Goal: Task Accomplishment & Management: Manage account settings

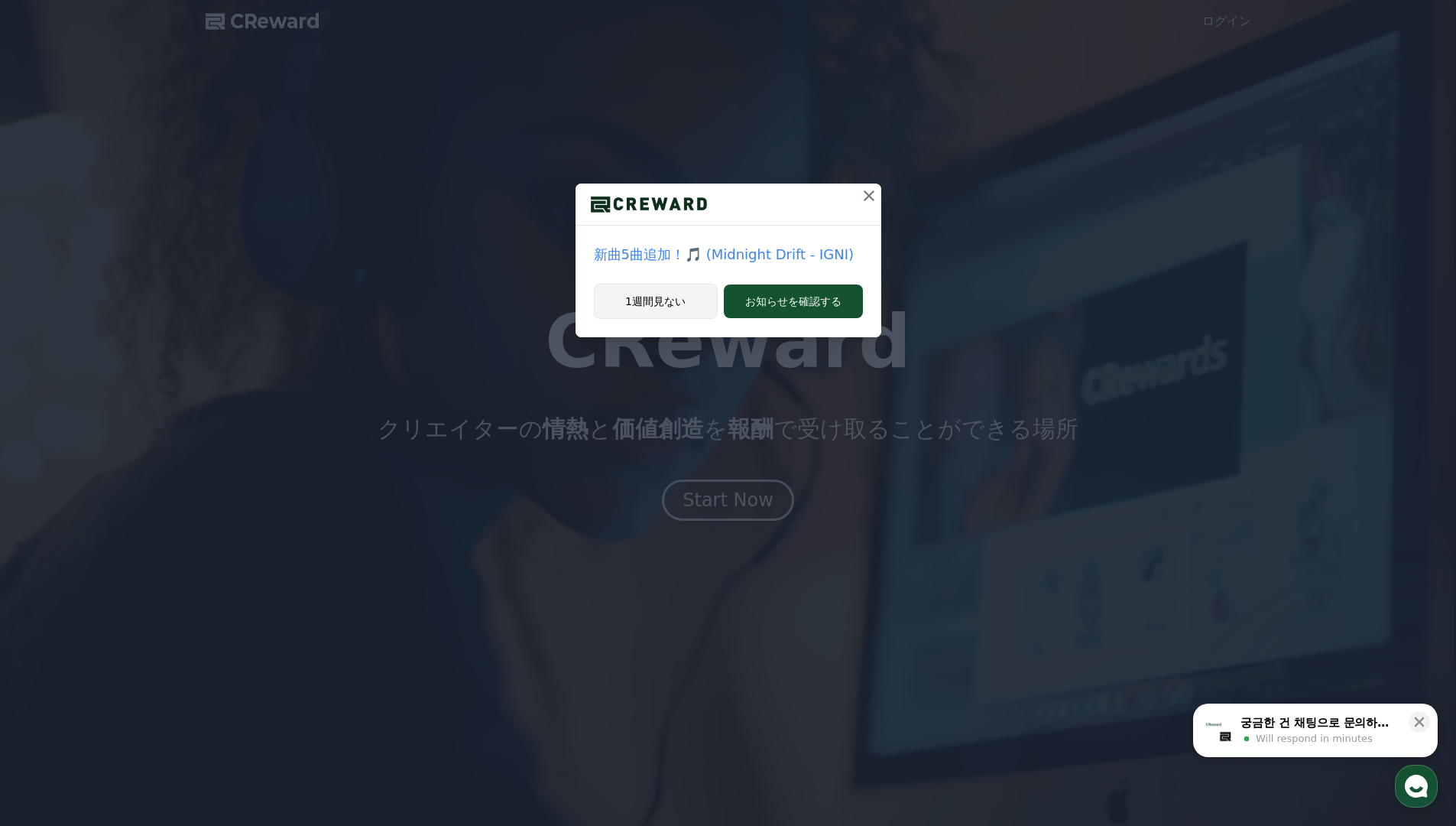
click at [672, 292] on button "1週間見ない" at bounding box center [656, 302] width 124 height 35
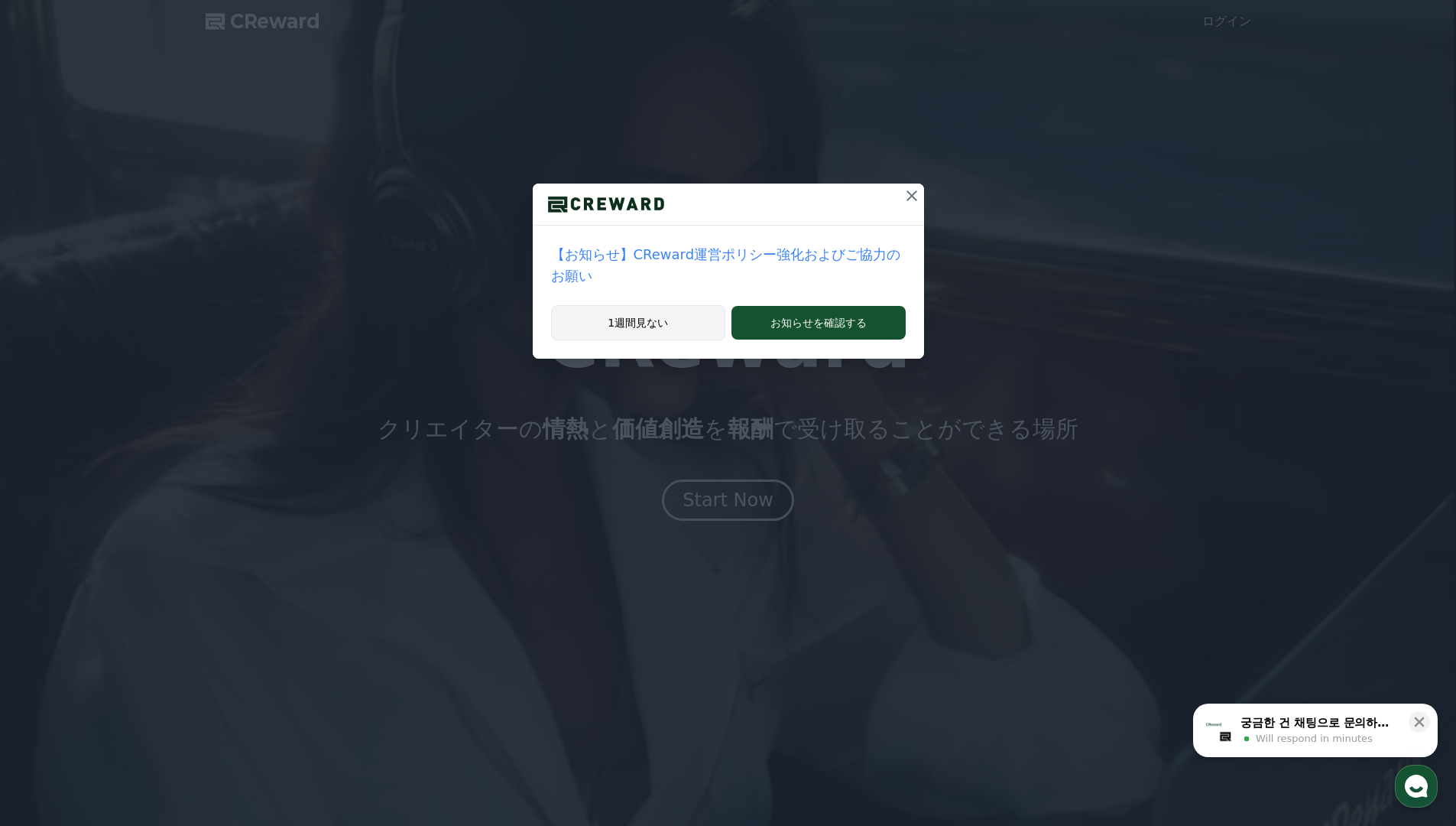
click at [672, 292] on div "【お知らせ】CReward運営ポリシー強化およびご協力のお願い" at bounding box center [728, 265] width 392 height 80
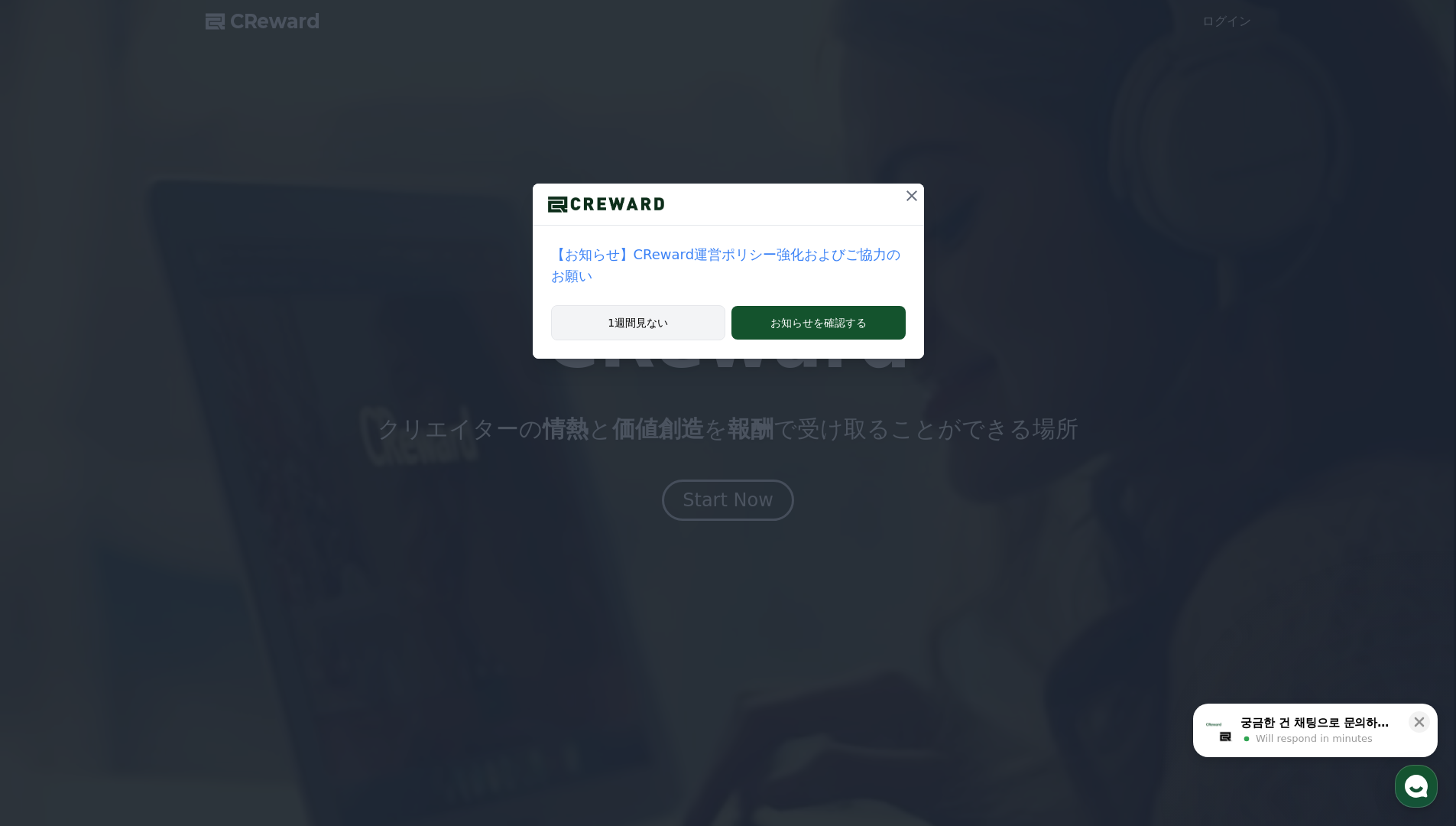
click at [660, 334] on button "1週間見ない" at bounding box center [638, 323] width 175 height 35
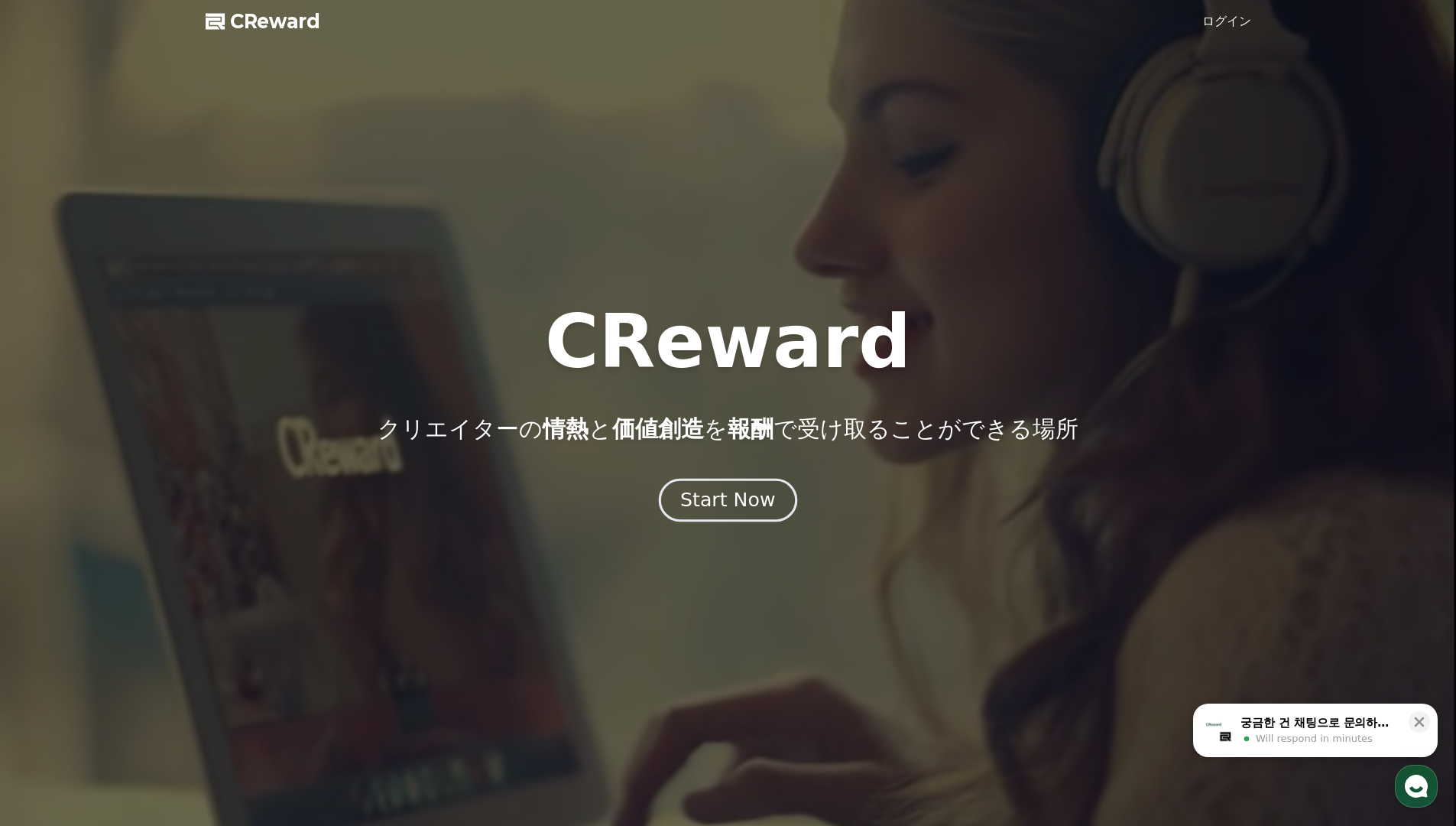
click at [738, 508] on div "Start Now" at bounding box center [728, 500] width 95 height 26
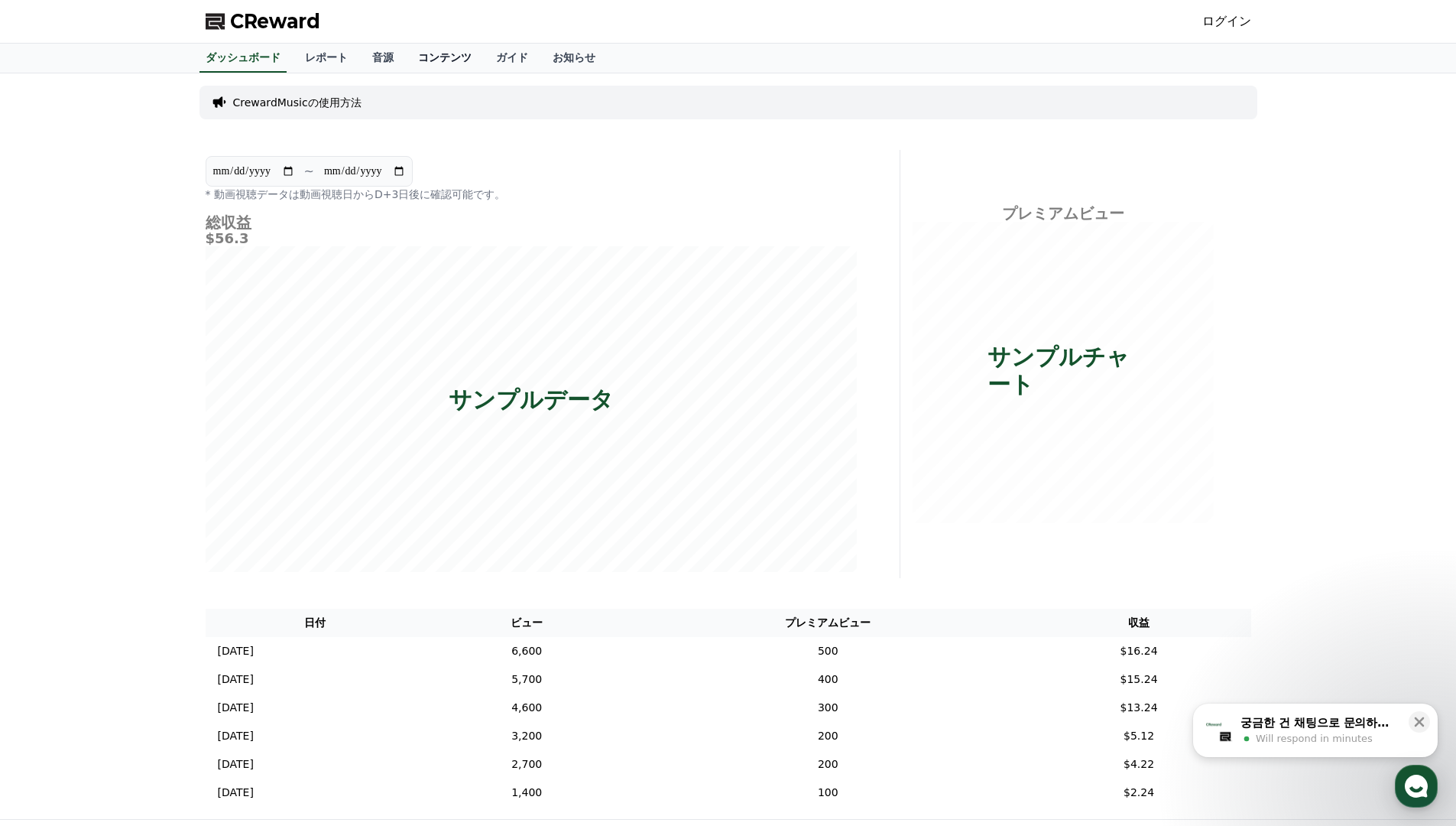
click at [431, 60] on link "コンテンツ" at bounding box center [445, 58] width 78 height 29
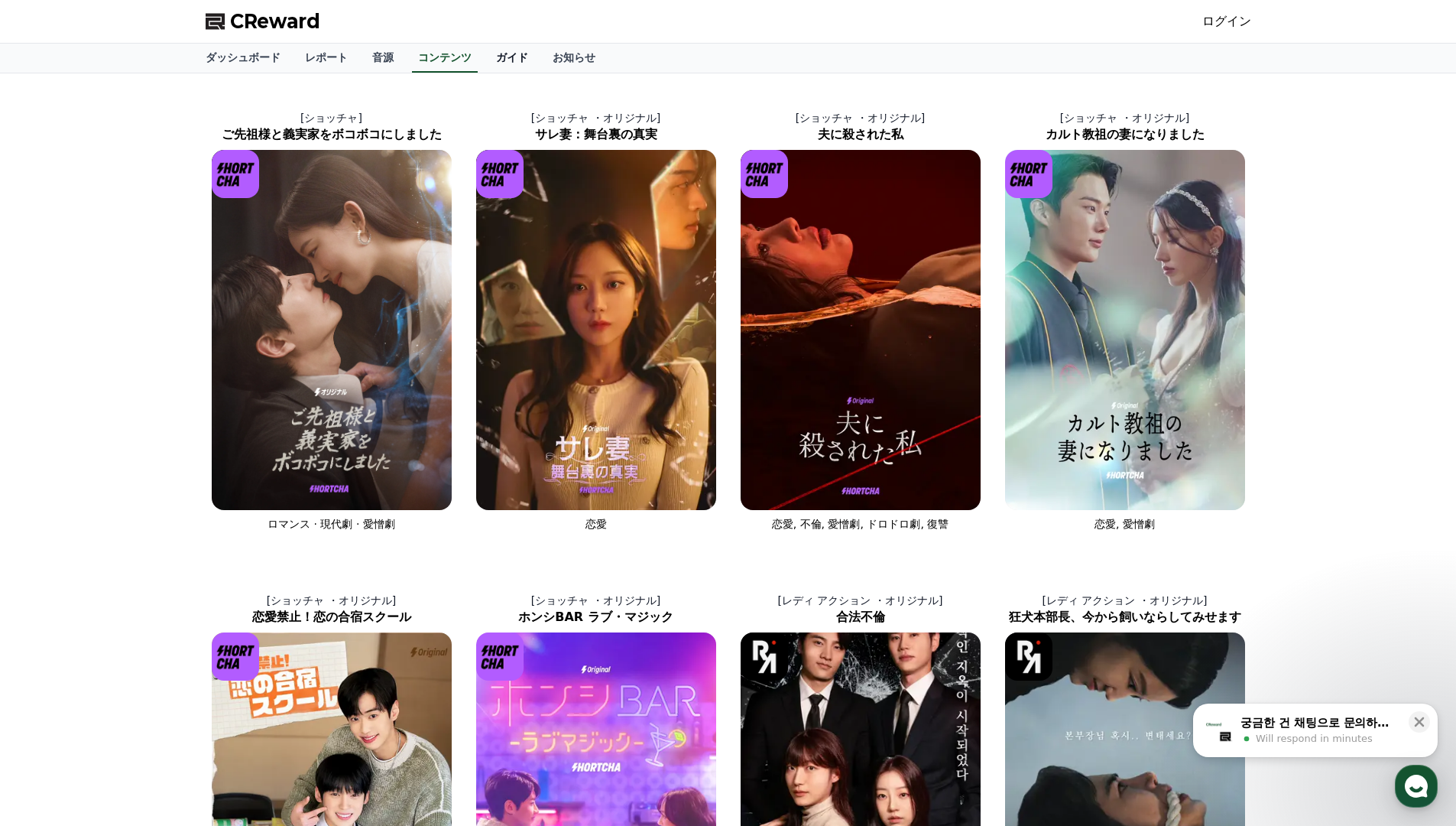
click at [504, 53] on link "ガイド" at bounding box center [512, 58] width 56 height 29
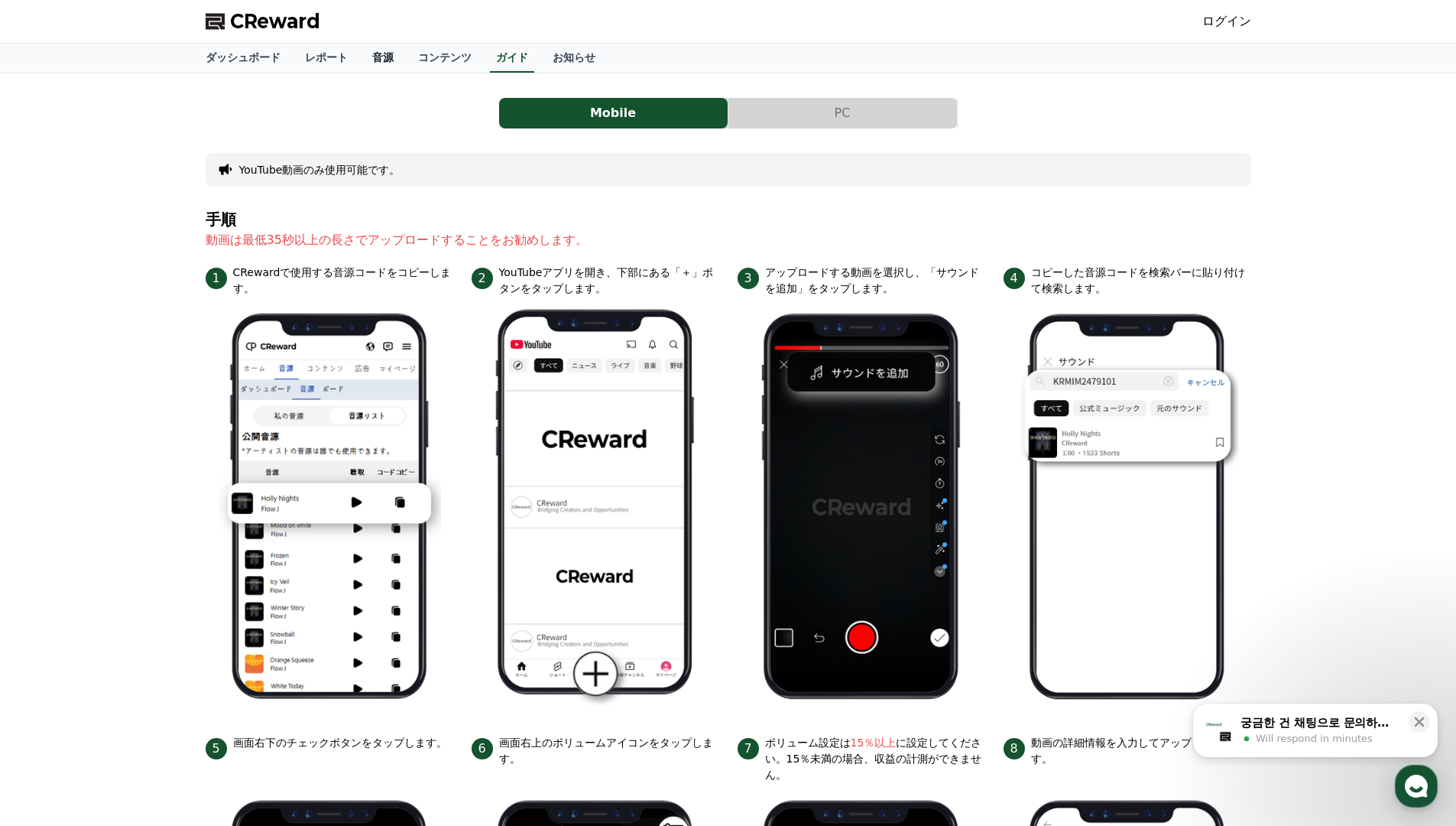
click at [386, 63] on link "音源" at bounding box center [383, 58] width 46 height 29
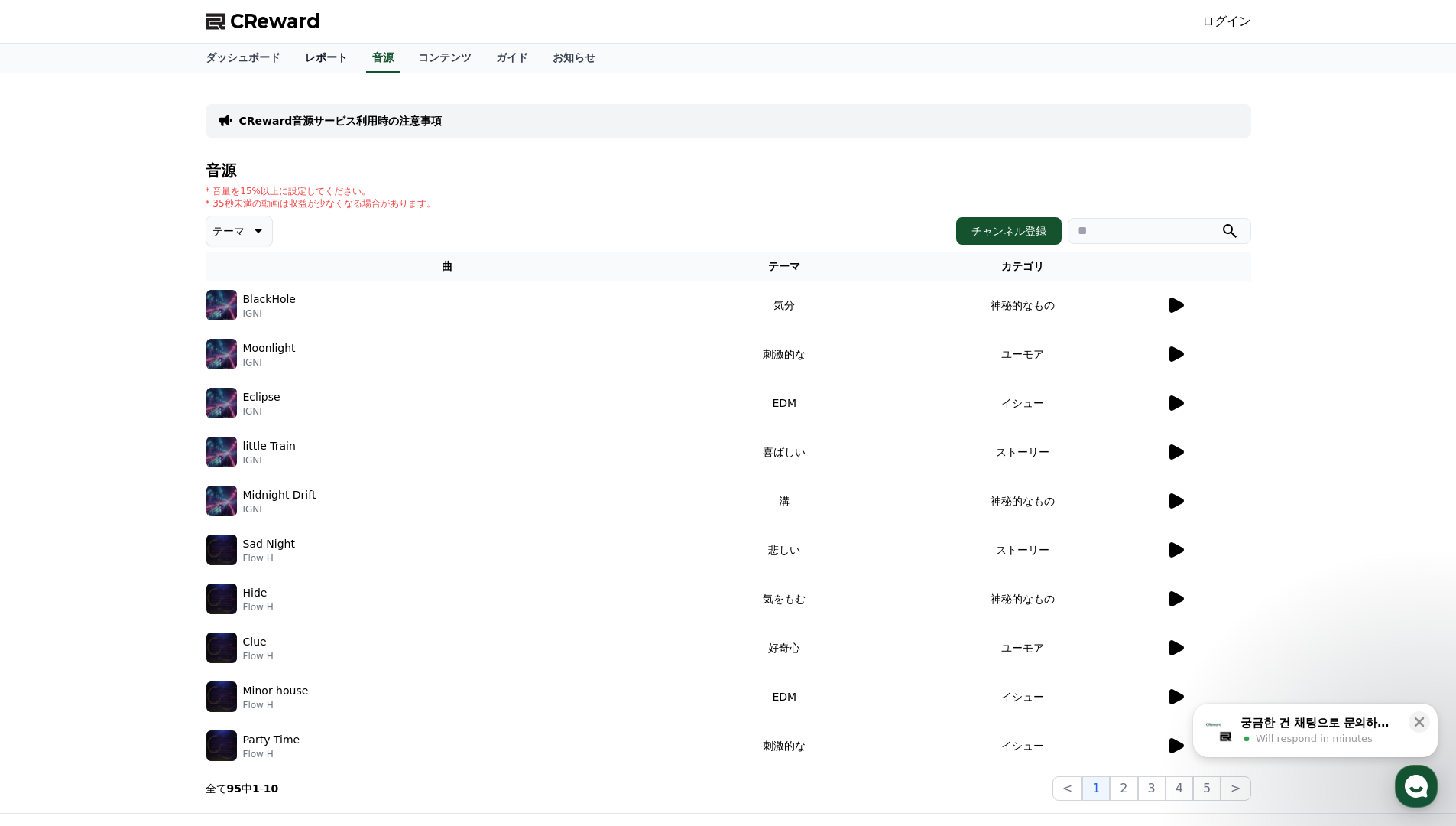
click at [318, 64] on link "レポート" at bounding box center [326, 58] width 68 height 29
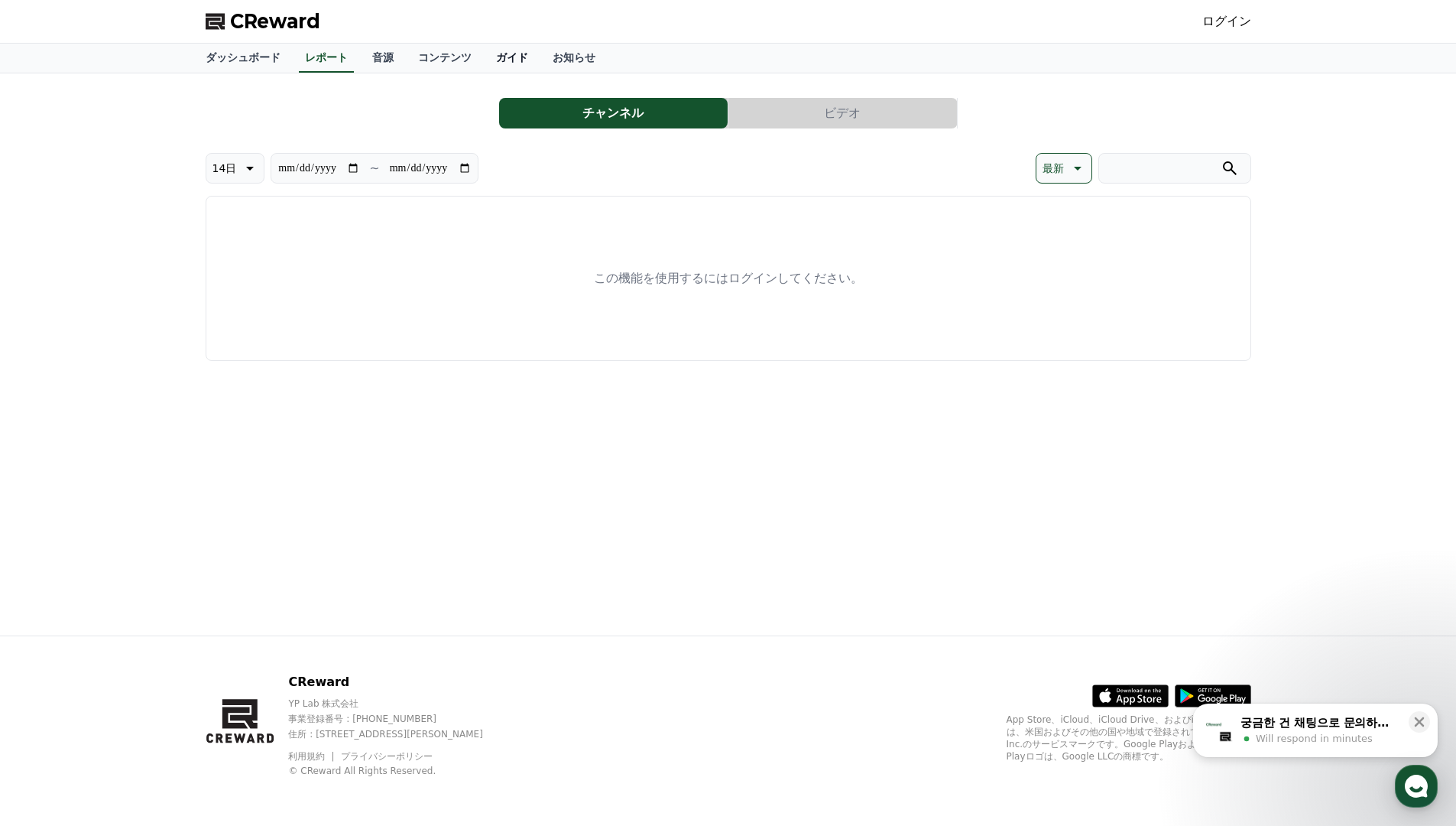
click at [525, 66] on link "ガイド" at bounding box center [512, 58] width 56 height 29
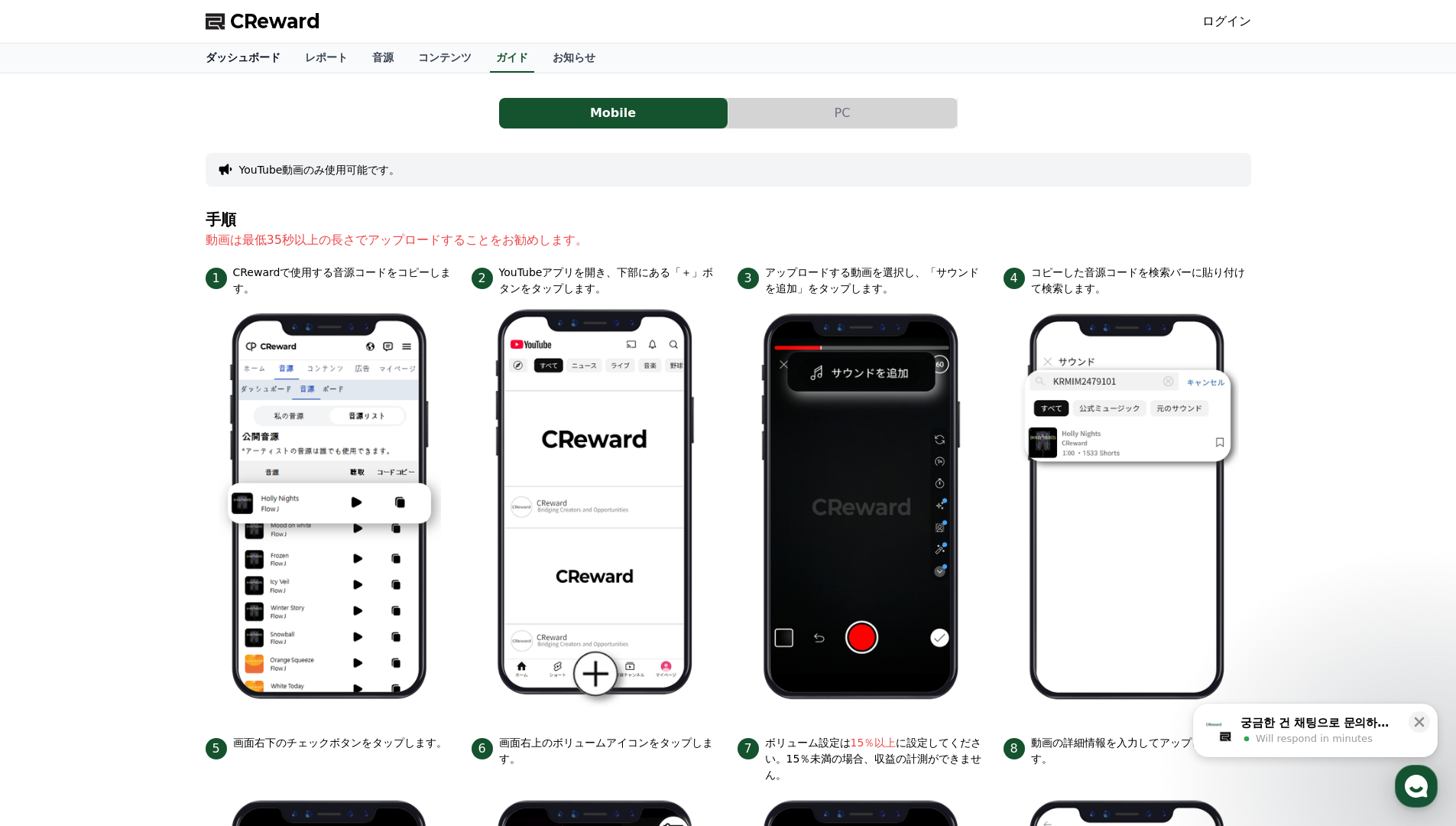
click at [261, 58] on link "ダッシュボード" at bounding box center [244, 58] width 100 height 29
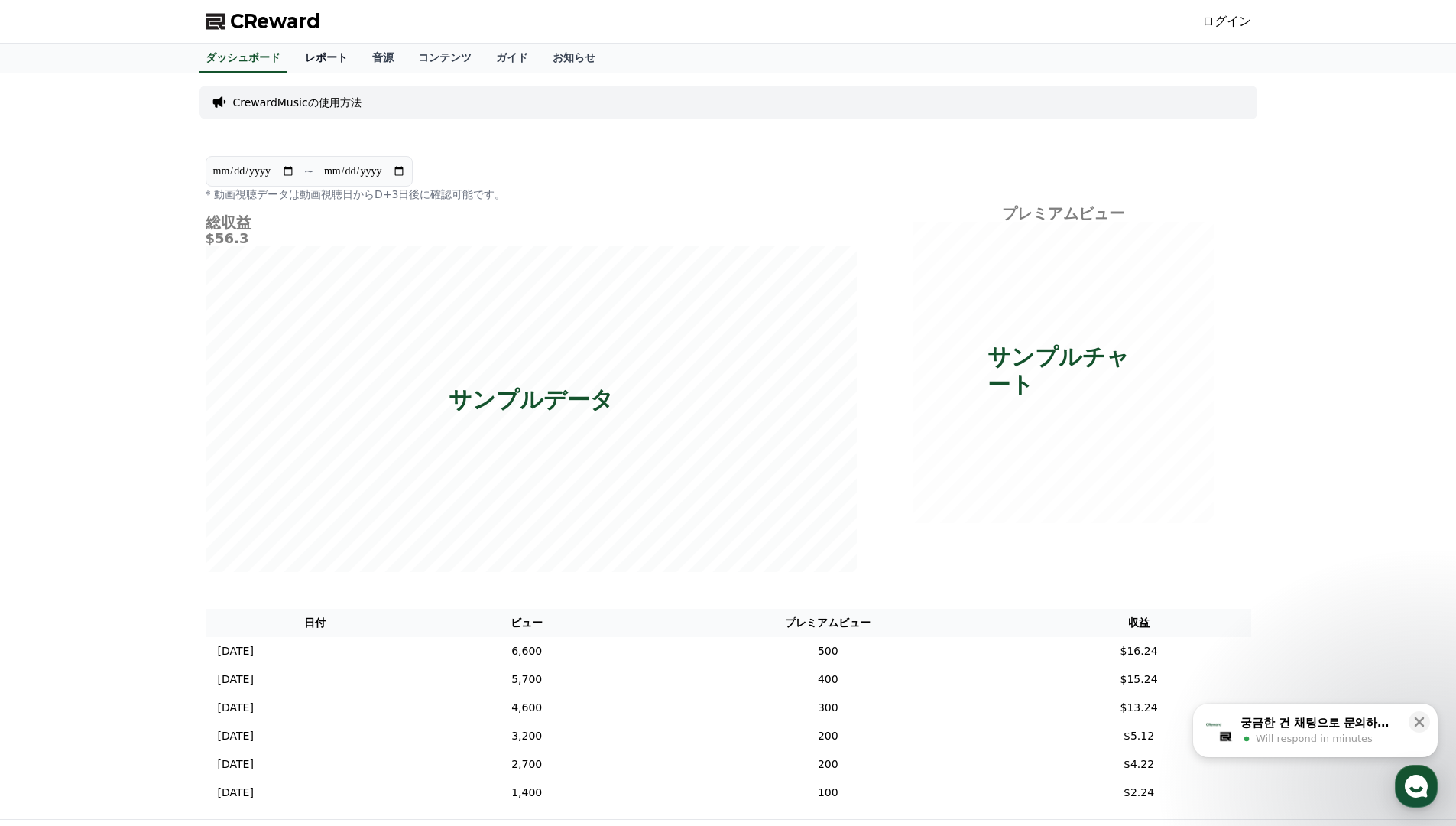
click at [337, 55] on link "レポート" at bounding box center [326, 58] width 68 height 29
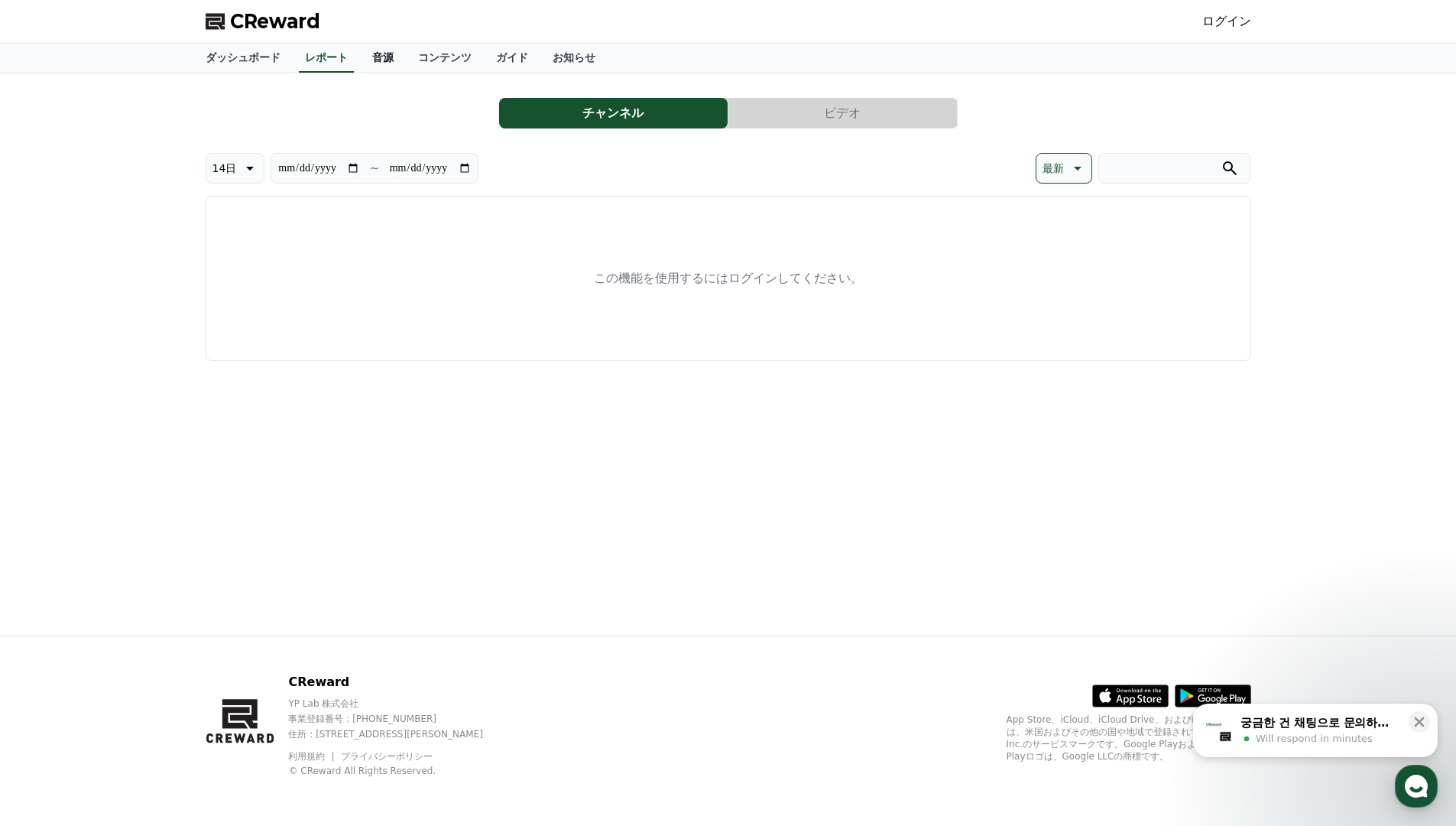
click at [388, 63] on link "音源" at bounding box center [383, 58] width 46 height 29
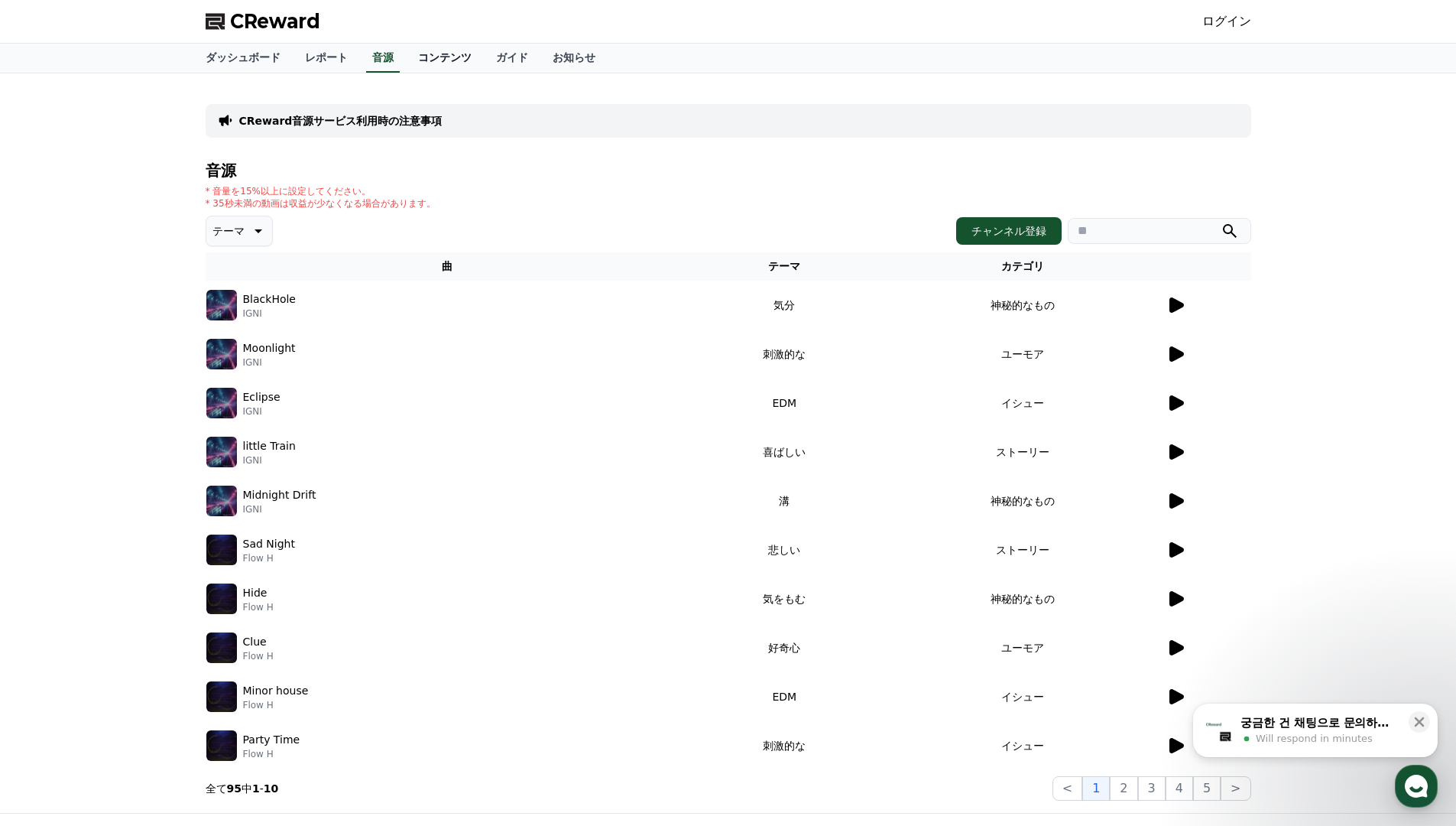
click at [430, 56] on link "コンテンツ" at bounding box center [445, 58] width 78 height 29
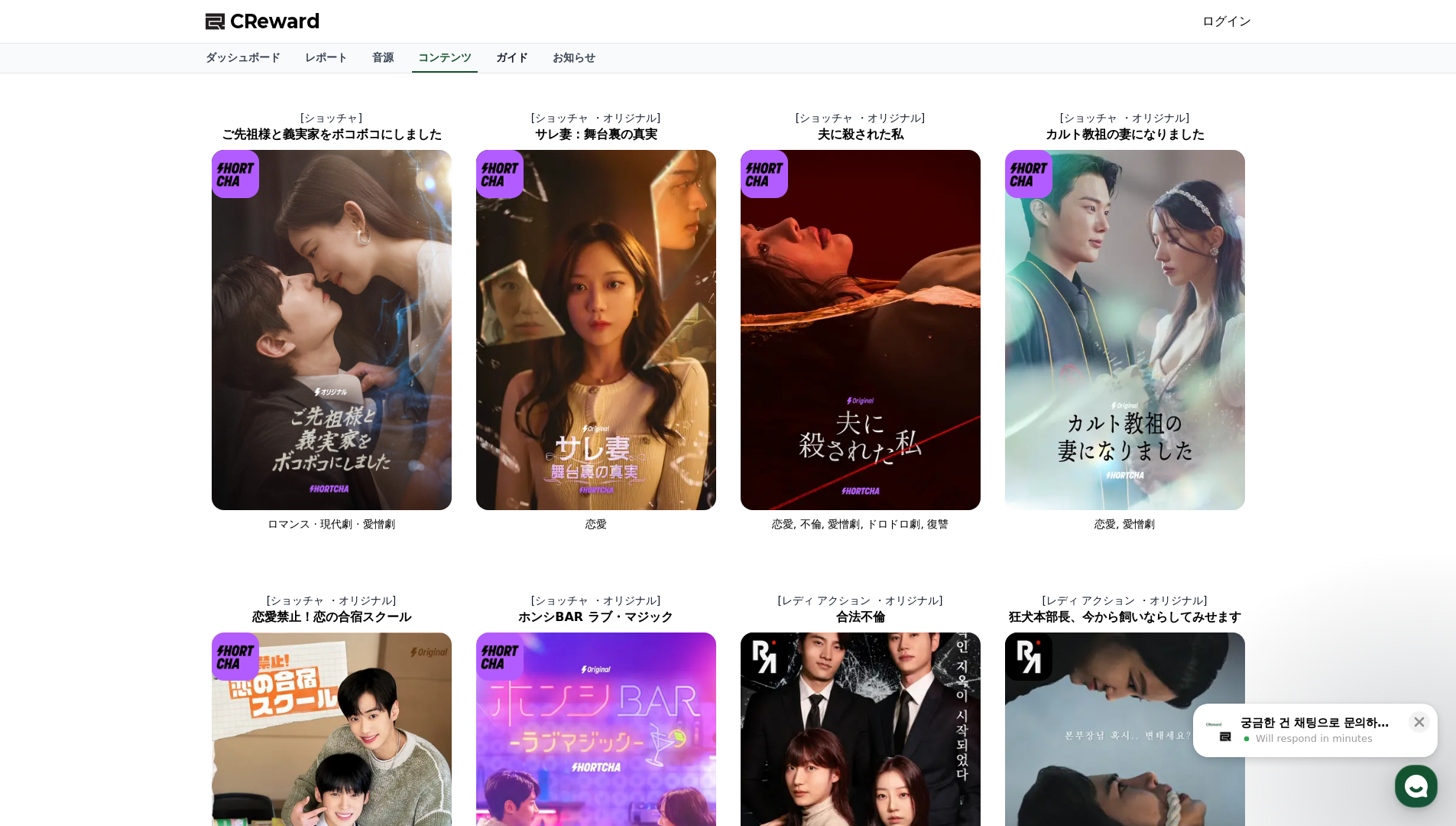
click at [502, 50] on link "ガイド" at bounding box center [512, 58] width 56 height 29
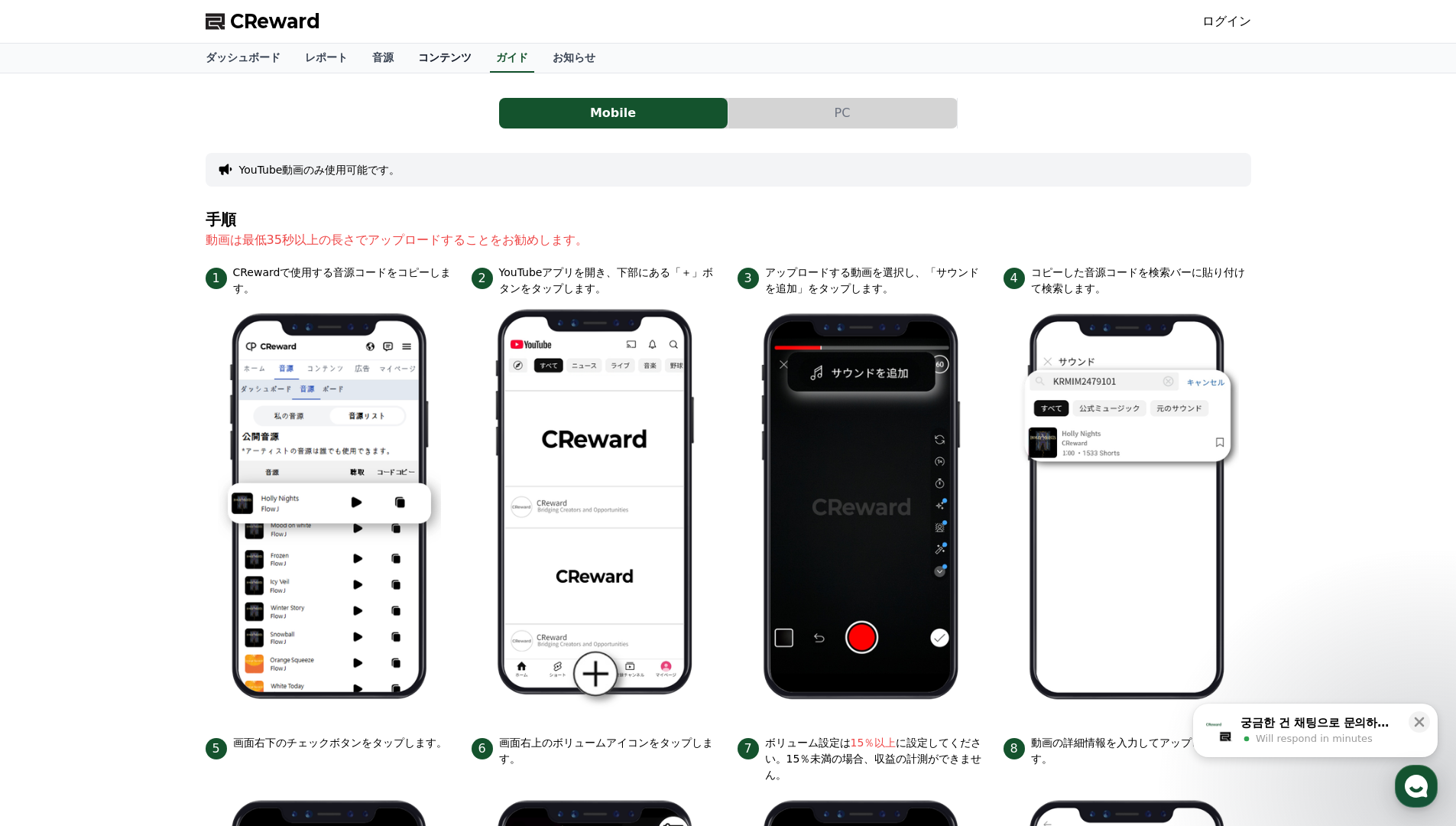
click at [425, 64] on link "コンテンツ" at bounding box center [445, 58] width 78 height 29
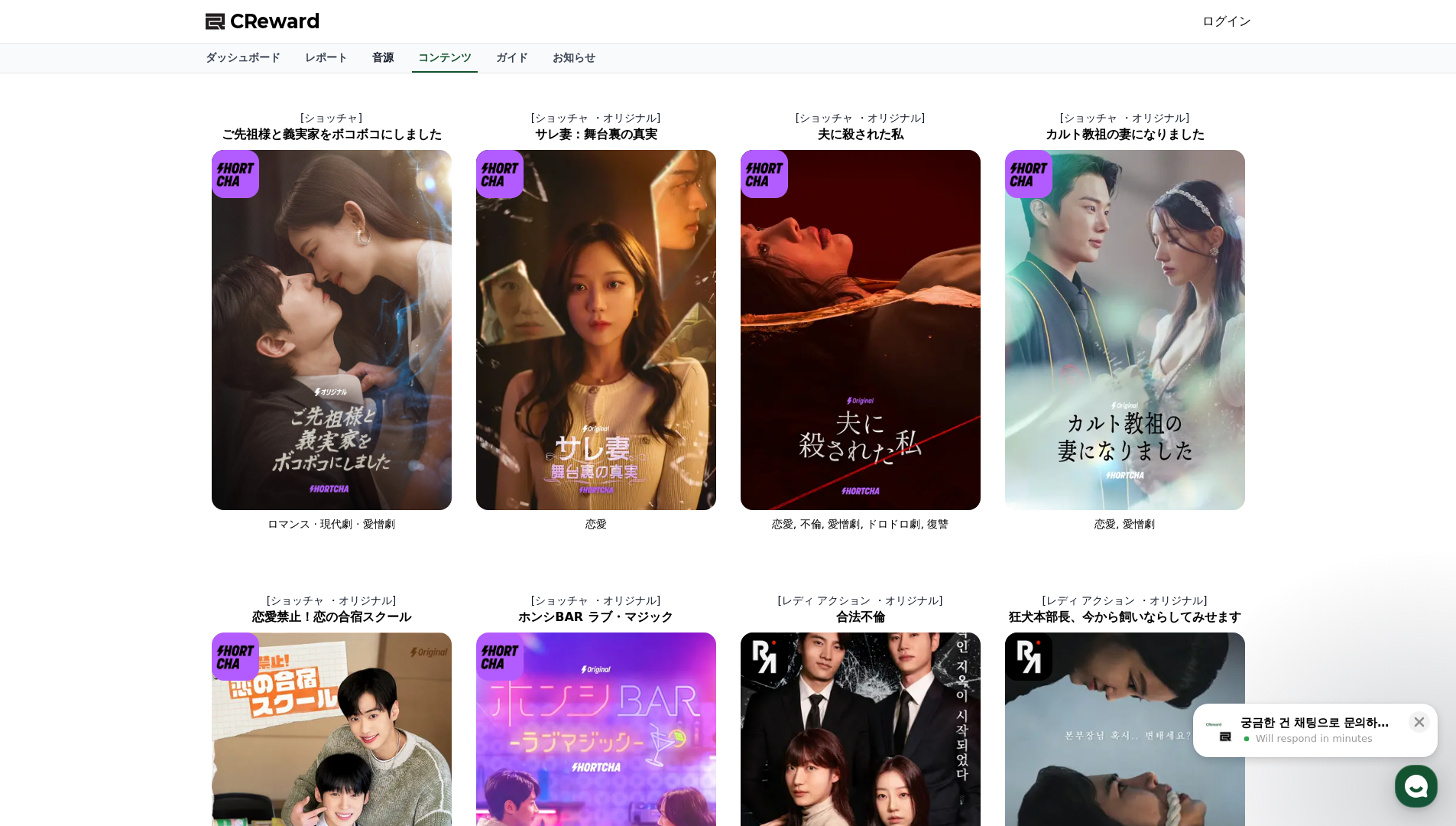
click at [381, 58] on link "音源" at bounding box center [383, 58] width 46 height 29
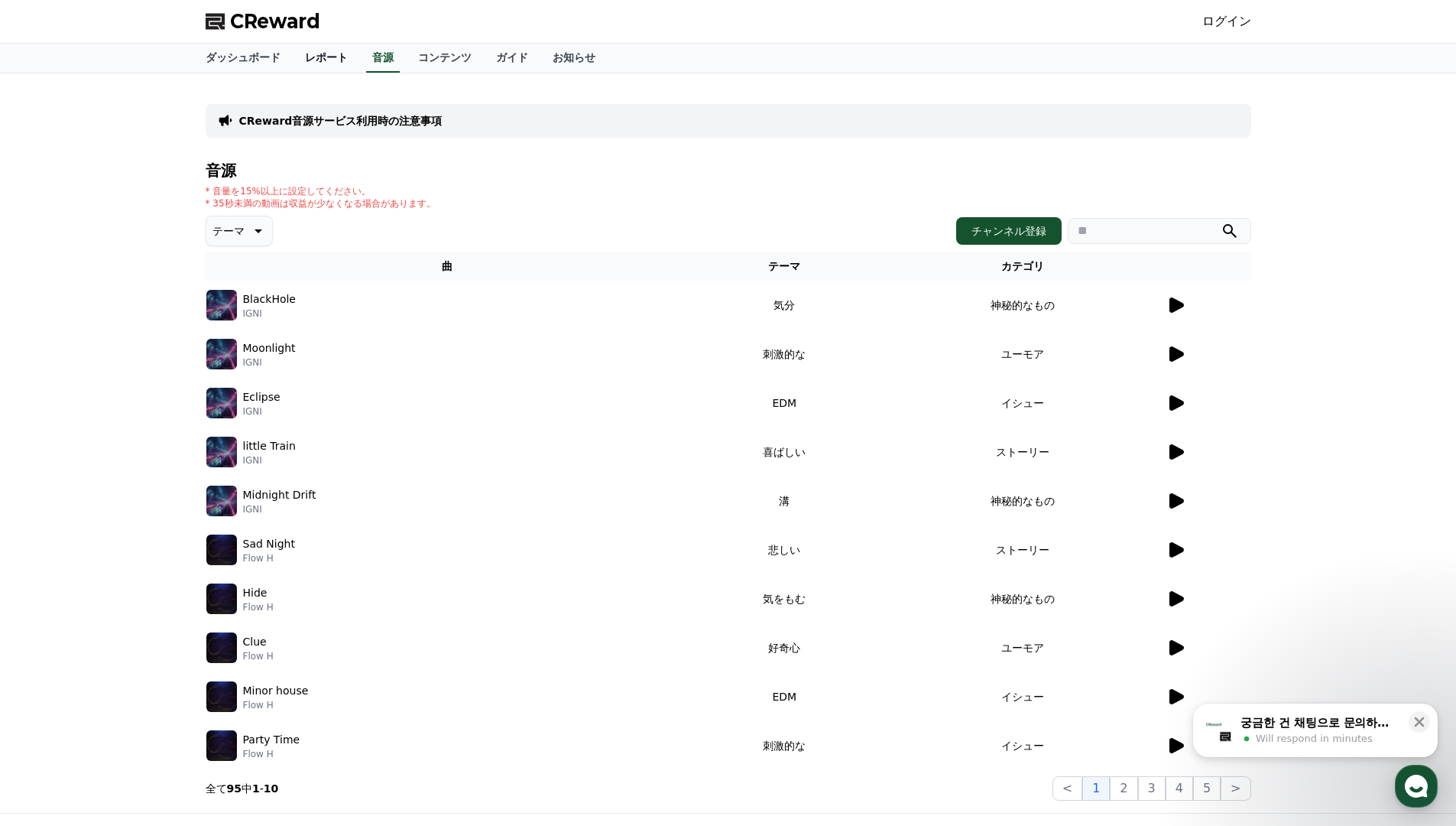
click at [335, 59] on link "レポート" at bounding box center [326, 58] width 68 height 29
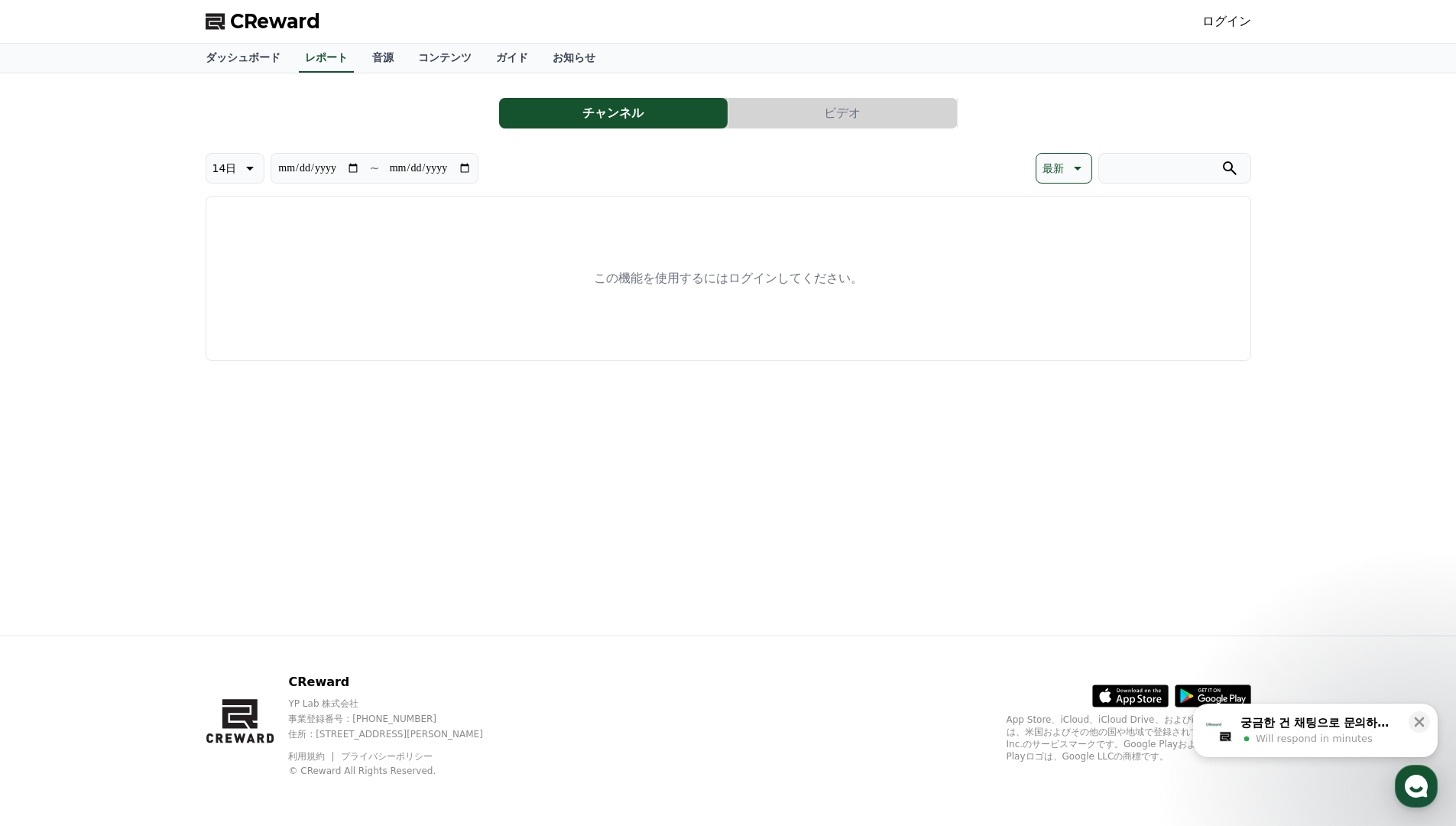
click at [1210, 25] on link "ログイン" at bounding box center [1227, 21] width 49 height 18
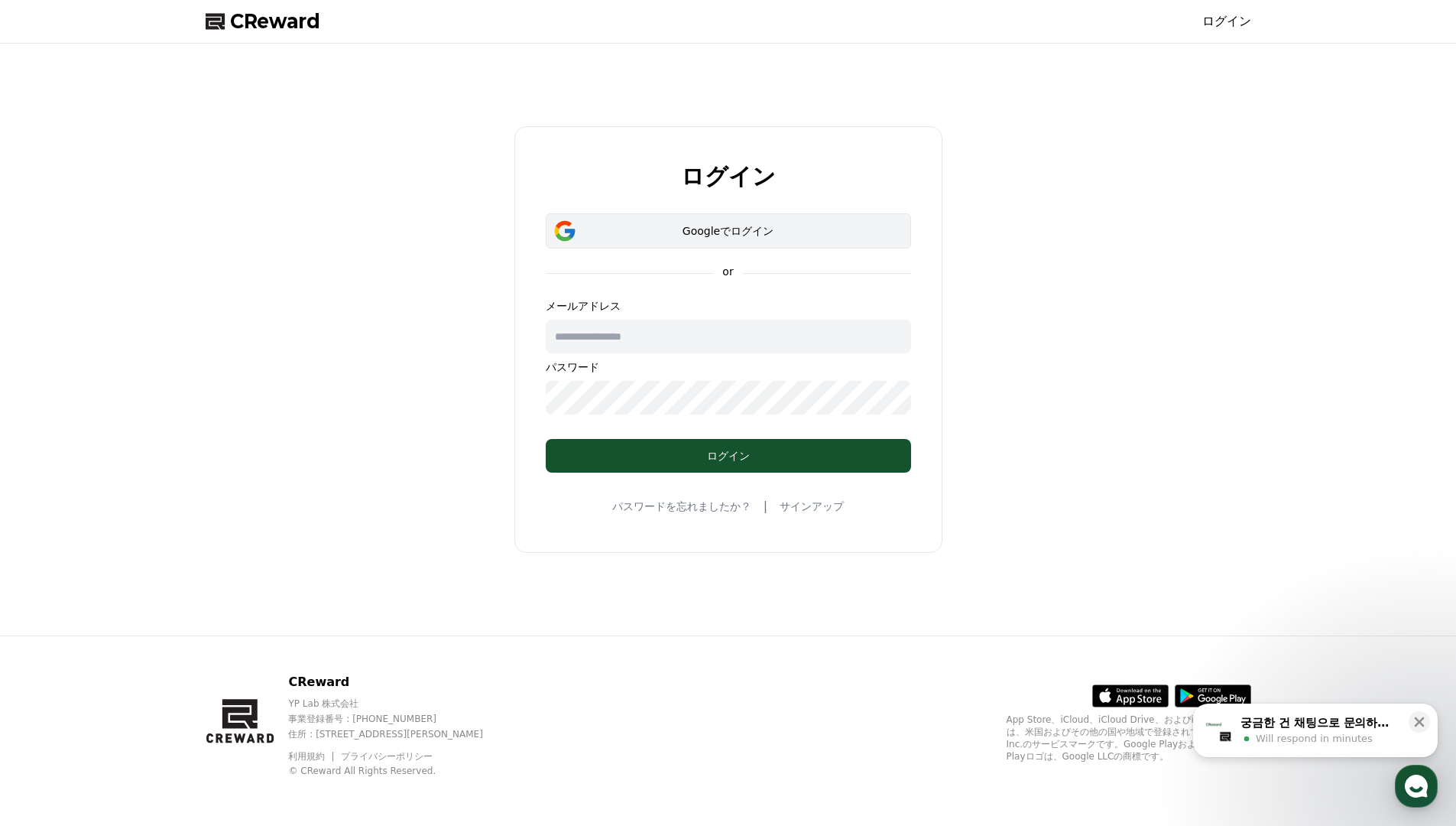
click at [722, 228] on div "Googleでログイン" at bounding box center [728, 231] width 321 height 15
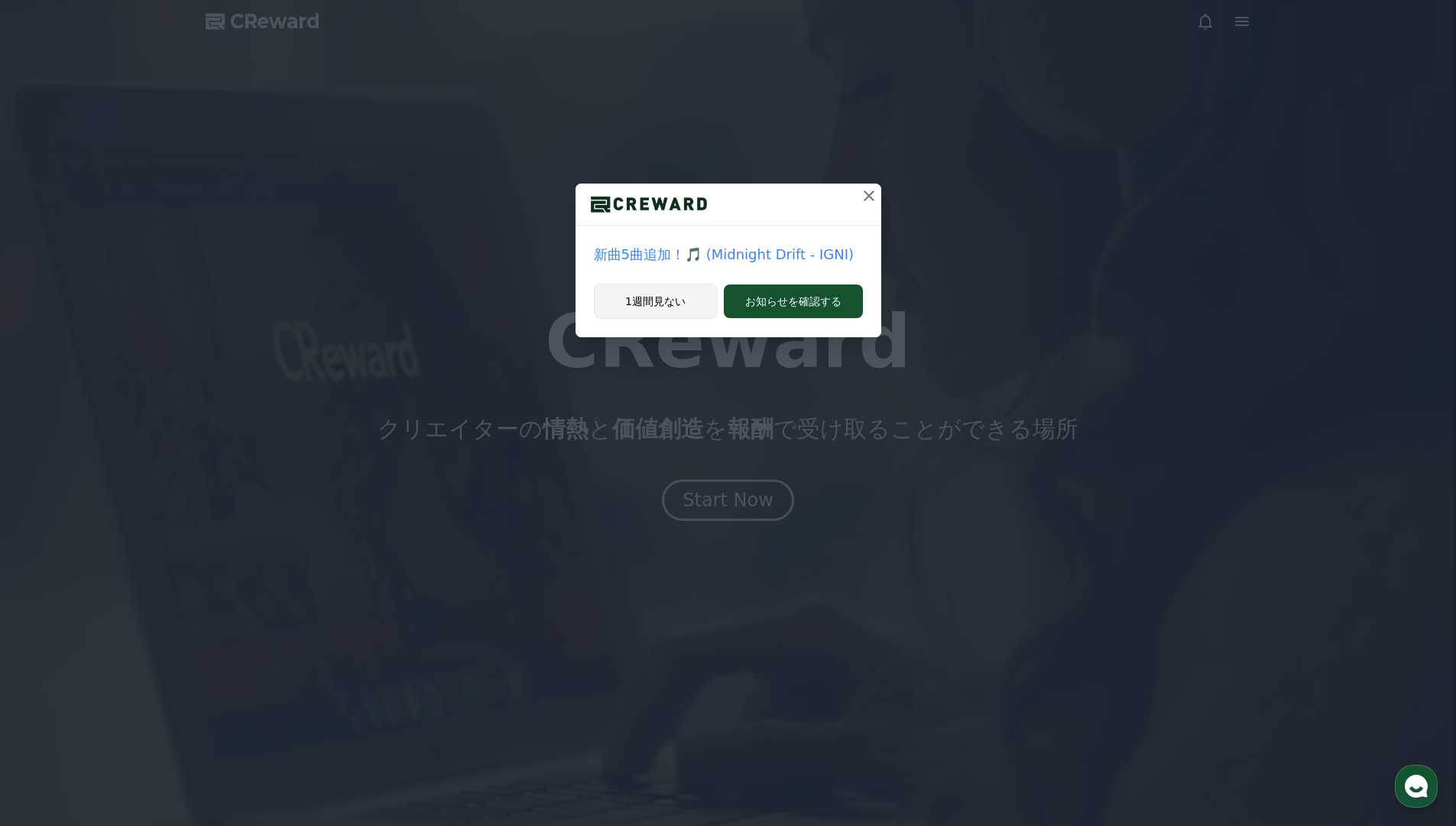
click at [650, 294] on button "1週間見ない" at bounding box center [656, 302] width 124 height 35
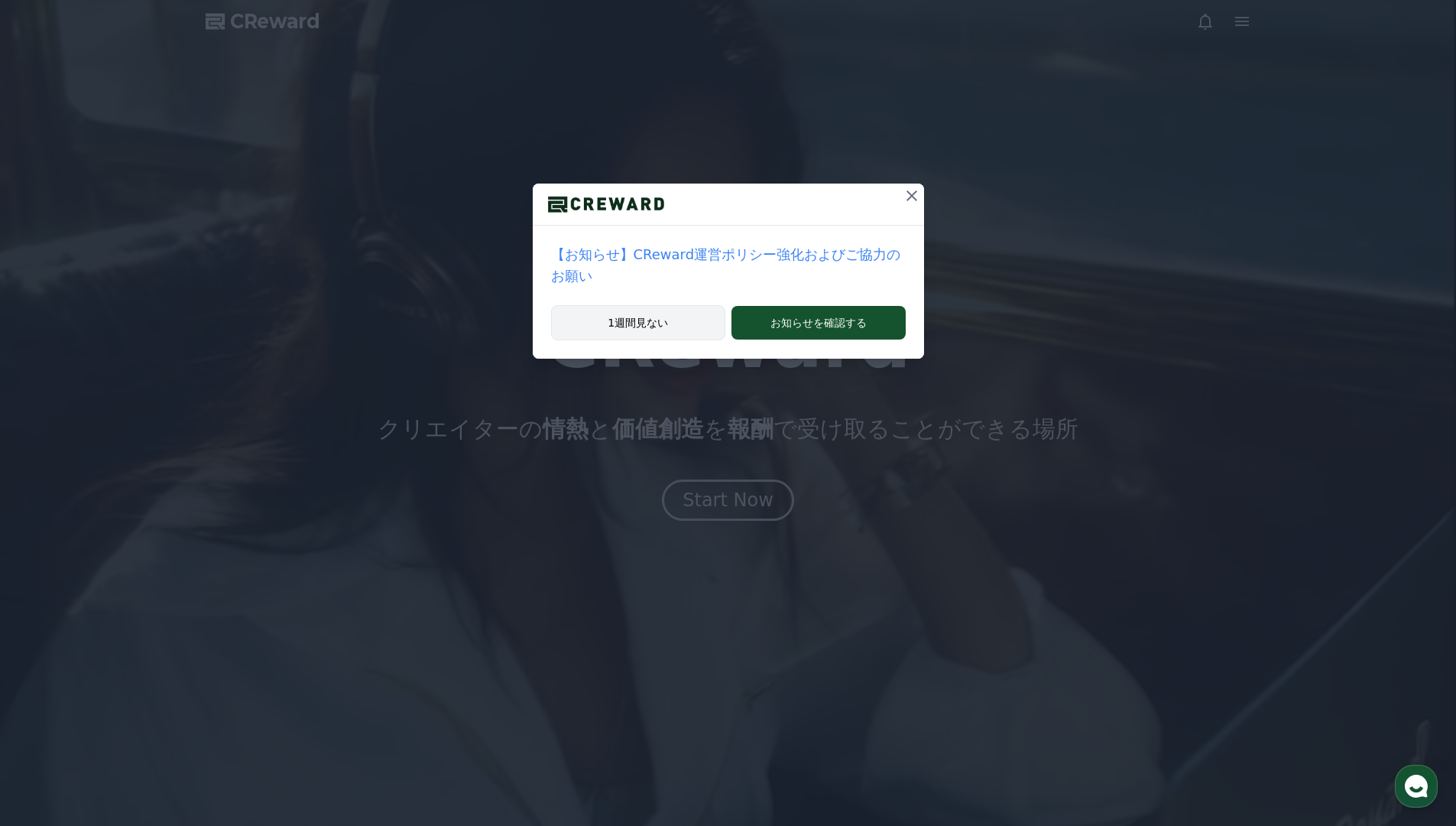
click at [654, 314] on button "1週間見ない" at bounding box center [638, 323] width 175 height 35
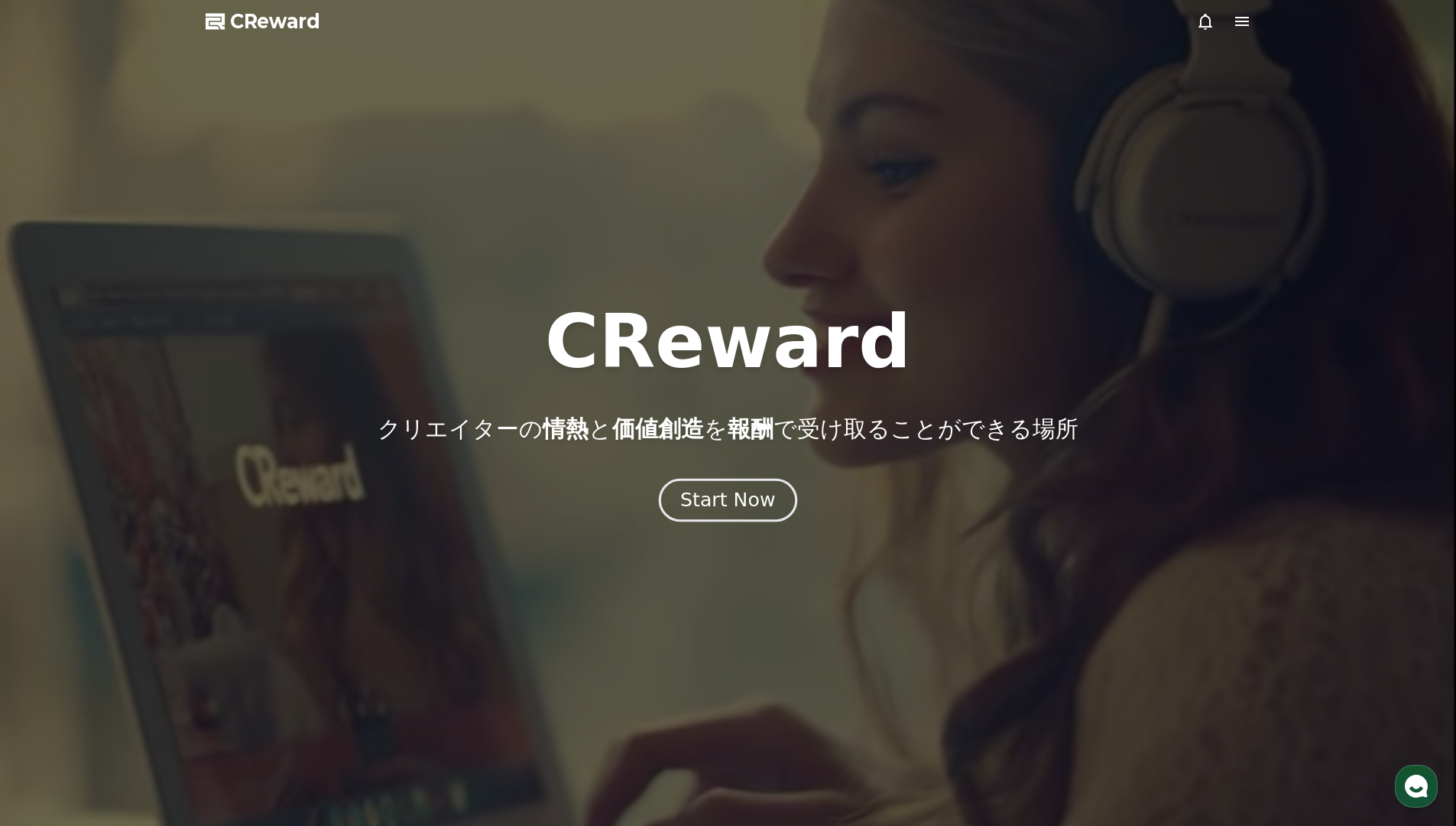
click at [737, 495] on div "Start Now" at bounding box center [728, 500] width 95 height 26
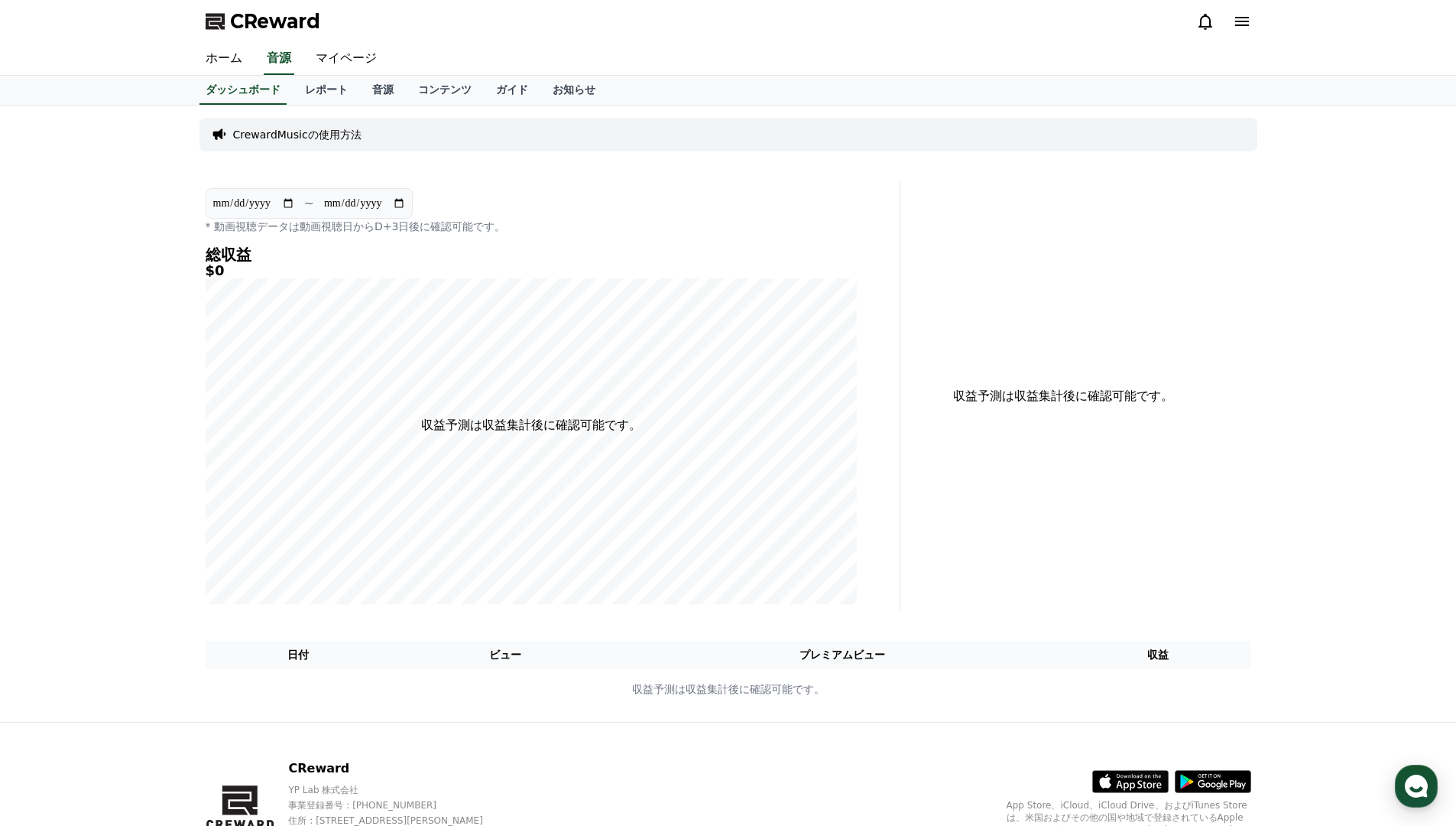
click at [1241, 23] on icon at bounding box center [1242, 21] width 18 height 18
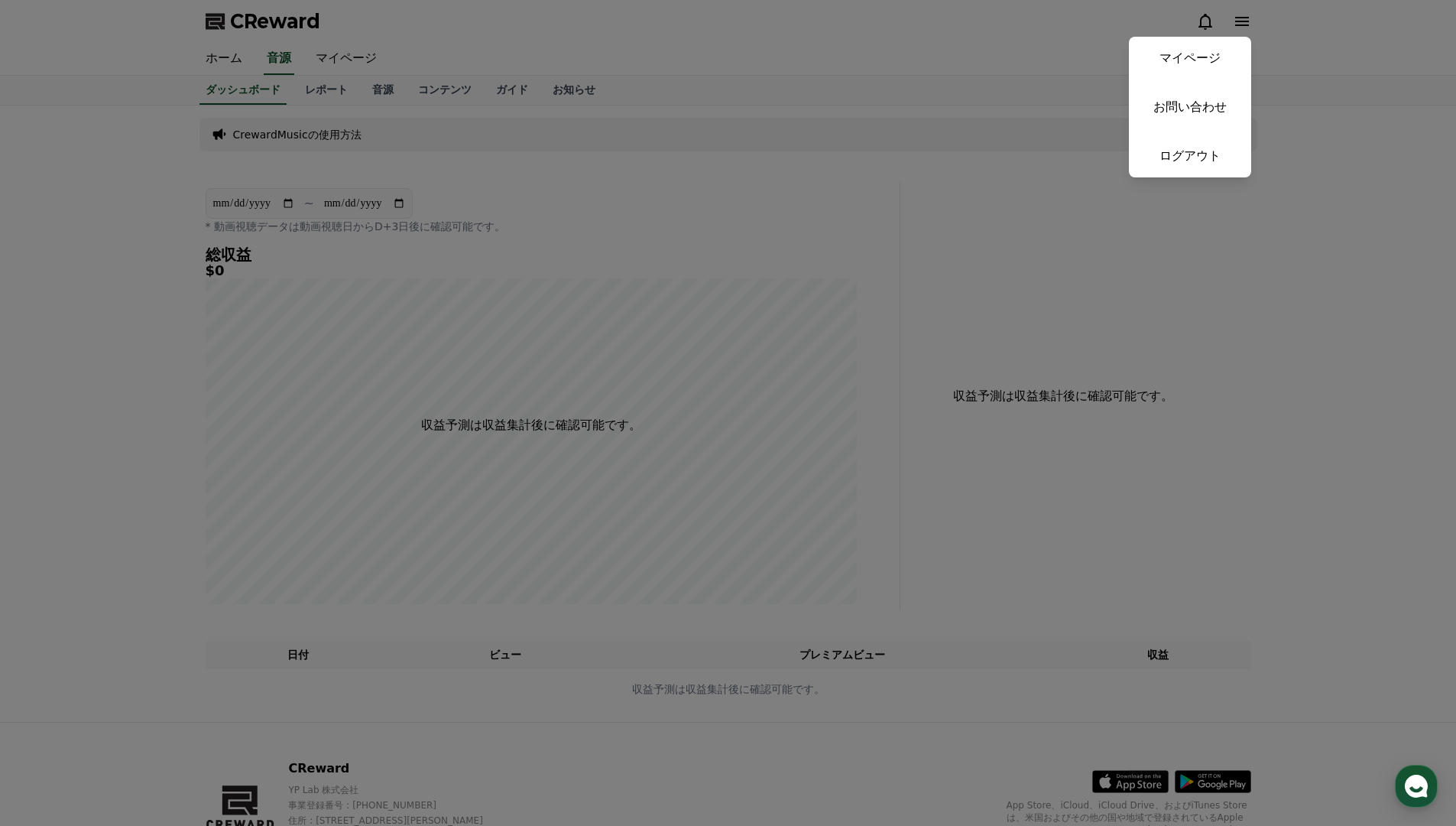
click at [880, 214] on button "close" at bounding box center [728, 413] width 1456 height 826
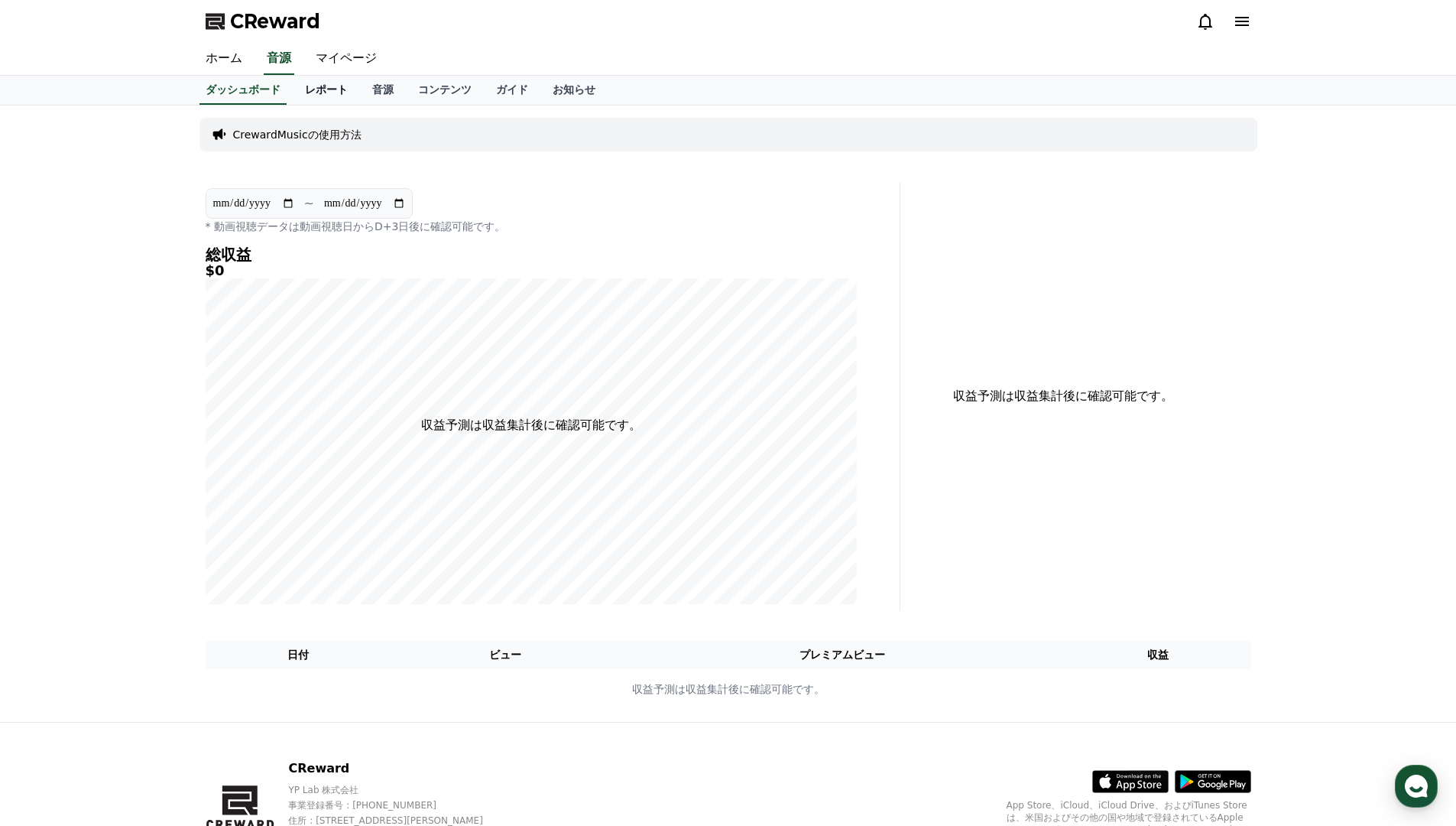
click at [324, 98] on link "レポート" at bounding box center [326, 90] width 68 height 29
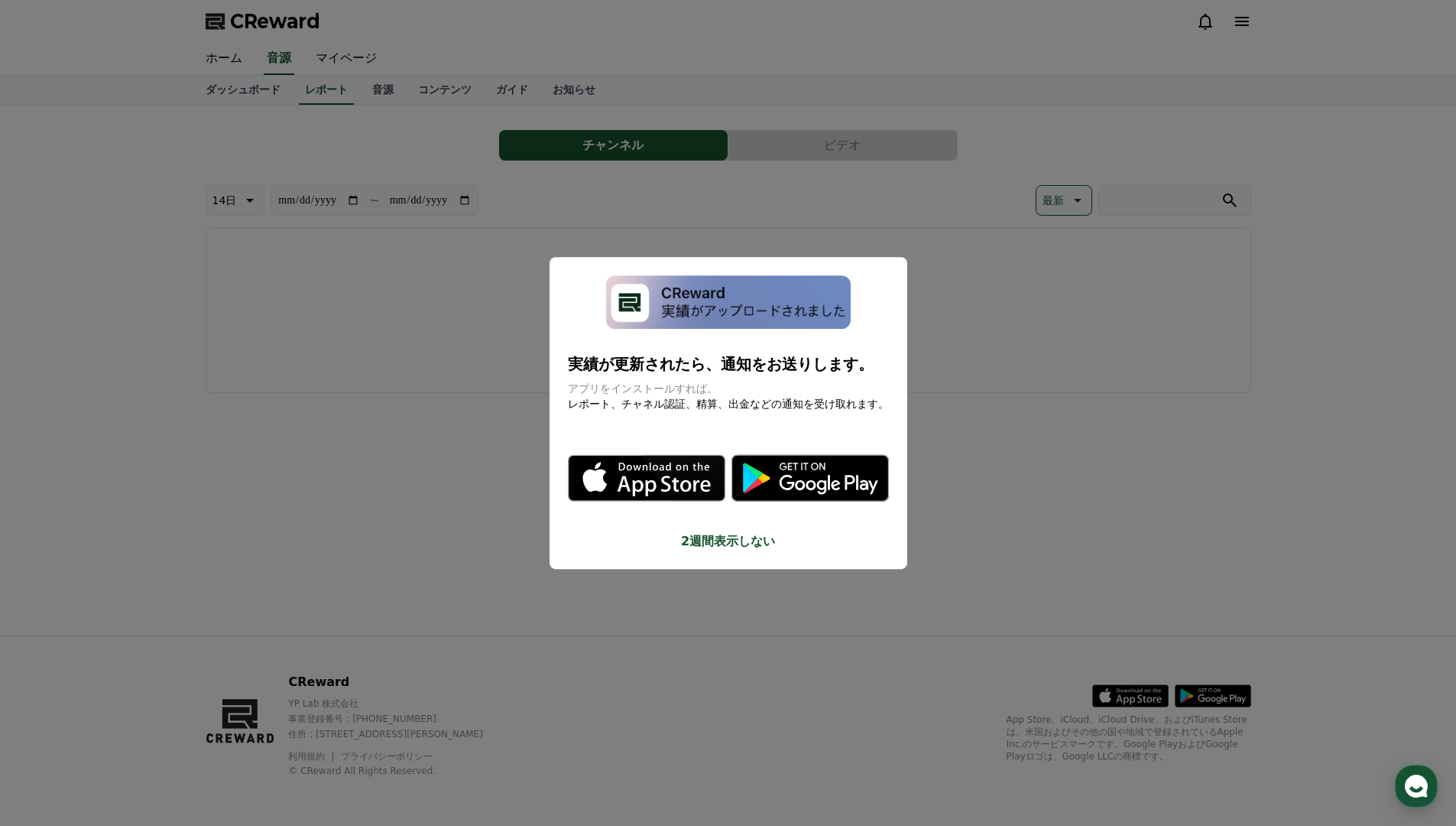
click at [327, 64] on button "close modal" at bounding box center [728, 413] width 1456 height 826
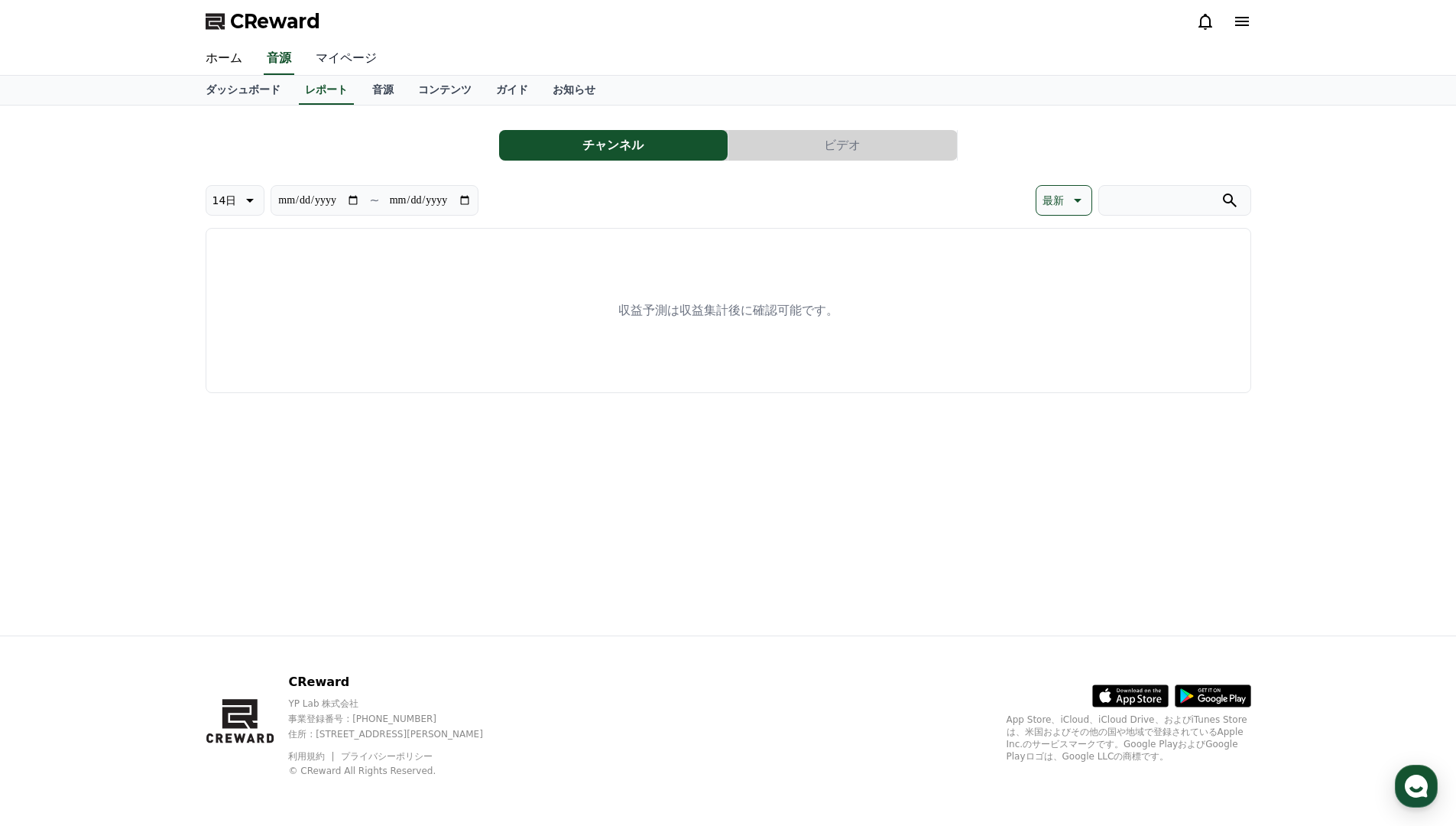
click at [338, 66] on link "マイページ" at bounding box center [346, 59] width 85 height 32
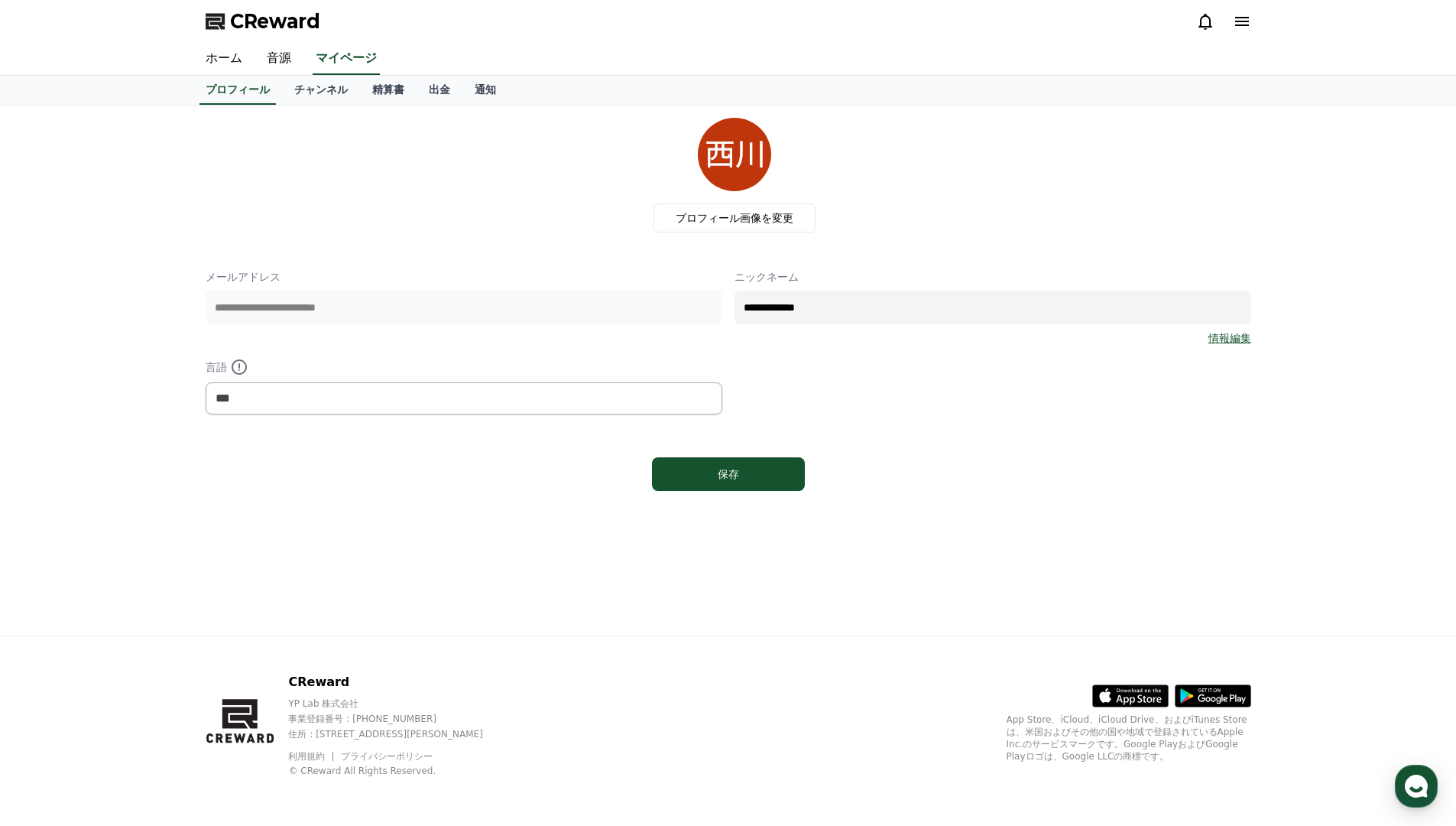
click at [790, 302] on input "**********" at bounding box center [993, 307] width 517 height 34
type input "****"
click at [730, 216] on label "プロフィール画像を変更" at bounding box center [735, 218] width 162 height 29
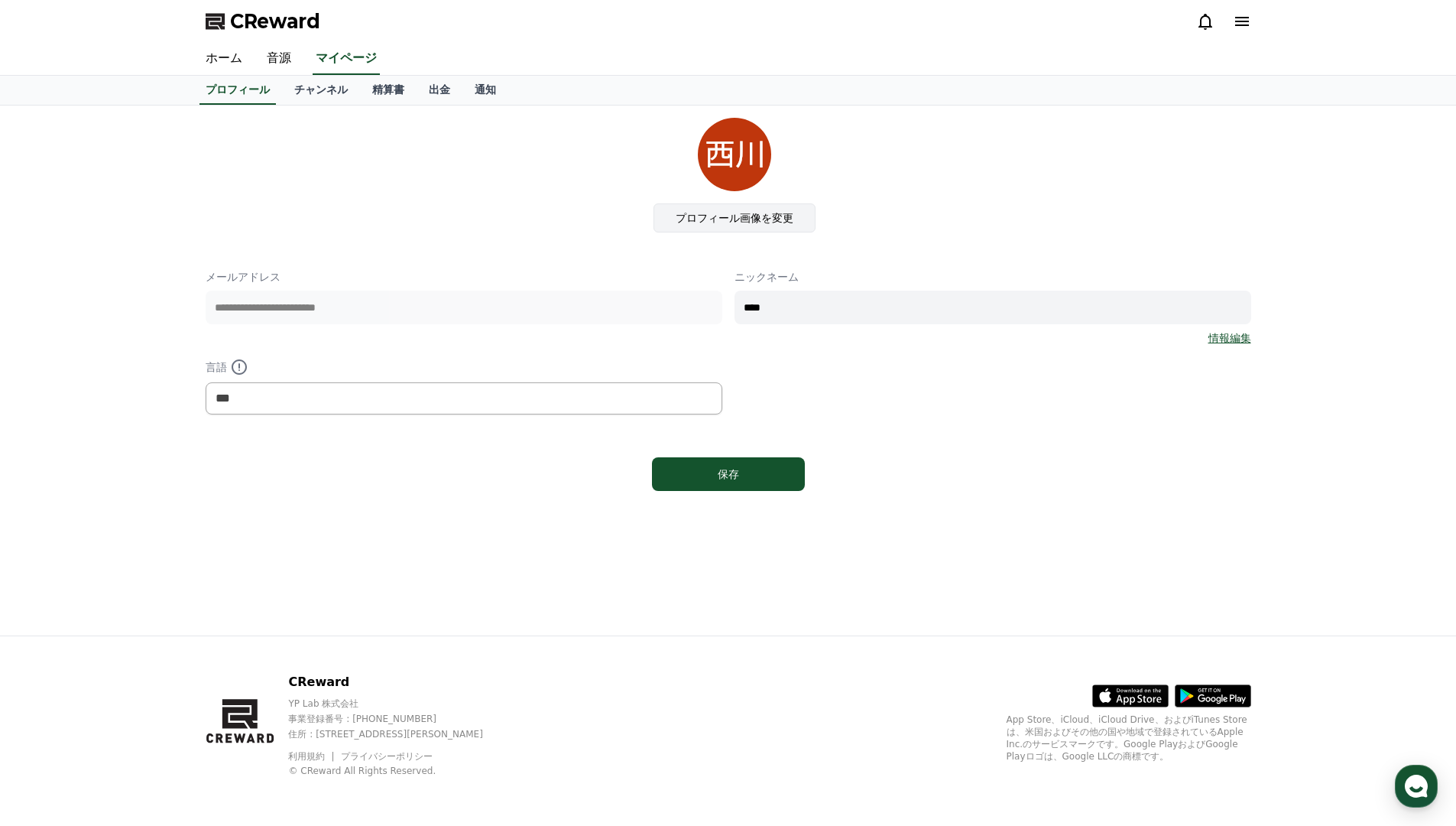
click at [0, 0] on input "プロフィール画像を変更" at bounding box center [0, 0] width 0 height 0
click at [764, 479] on div "保存" at bounding box center [728, 474] width 92 height 15
click at [303, 88] on link "チャンネル" at bounding box center [321, 90] width 78 height 29
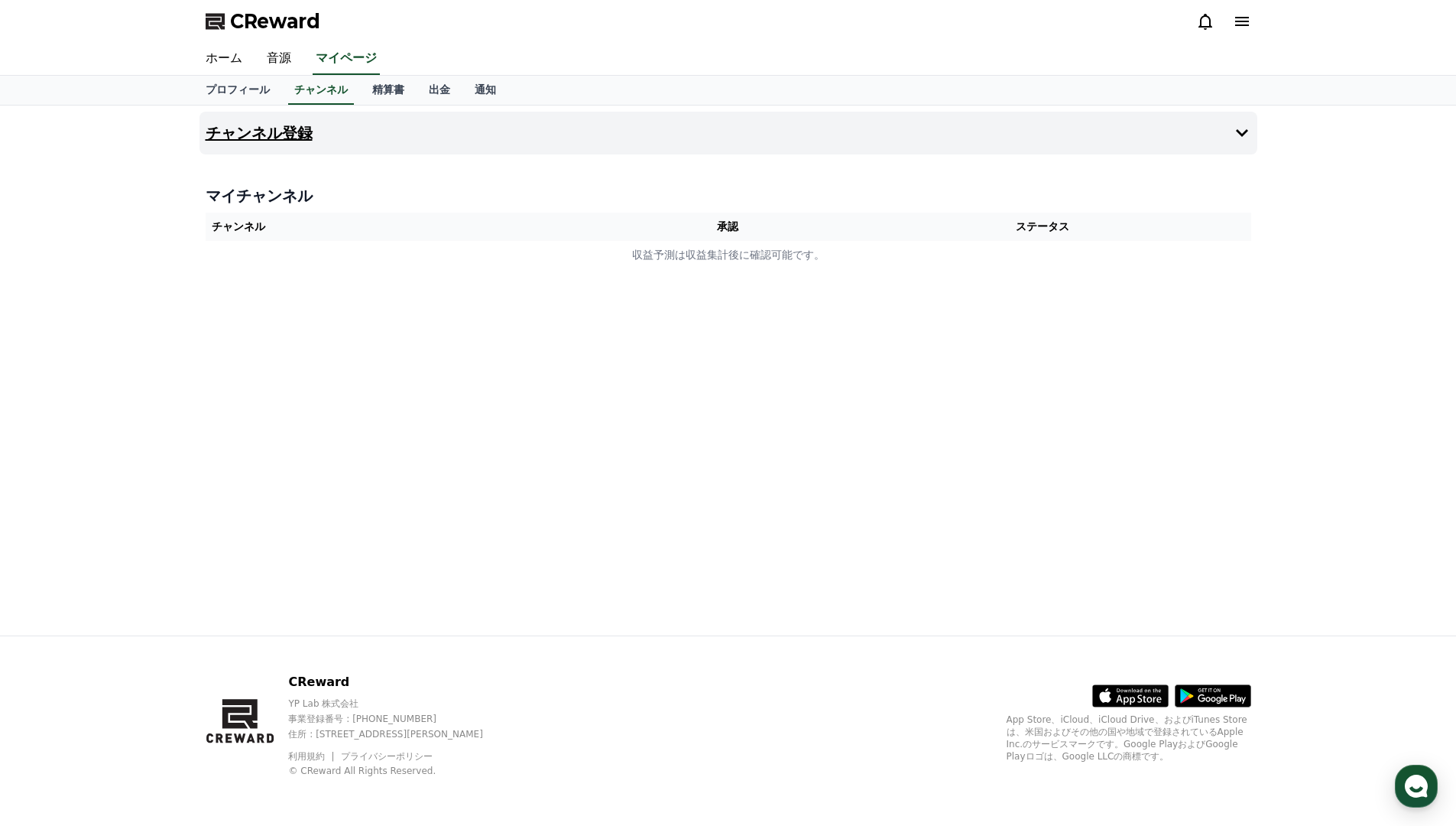
click at [292, 132] on h4 "チャンネル登録" at bounding box center [259, 133] width 107 height 17
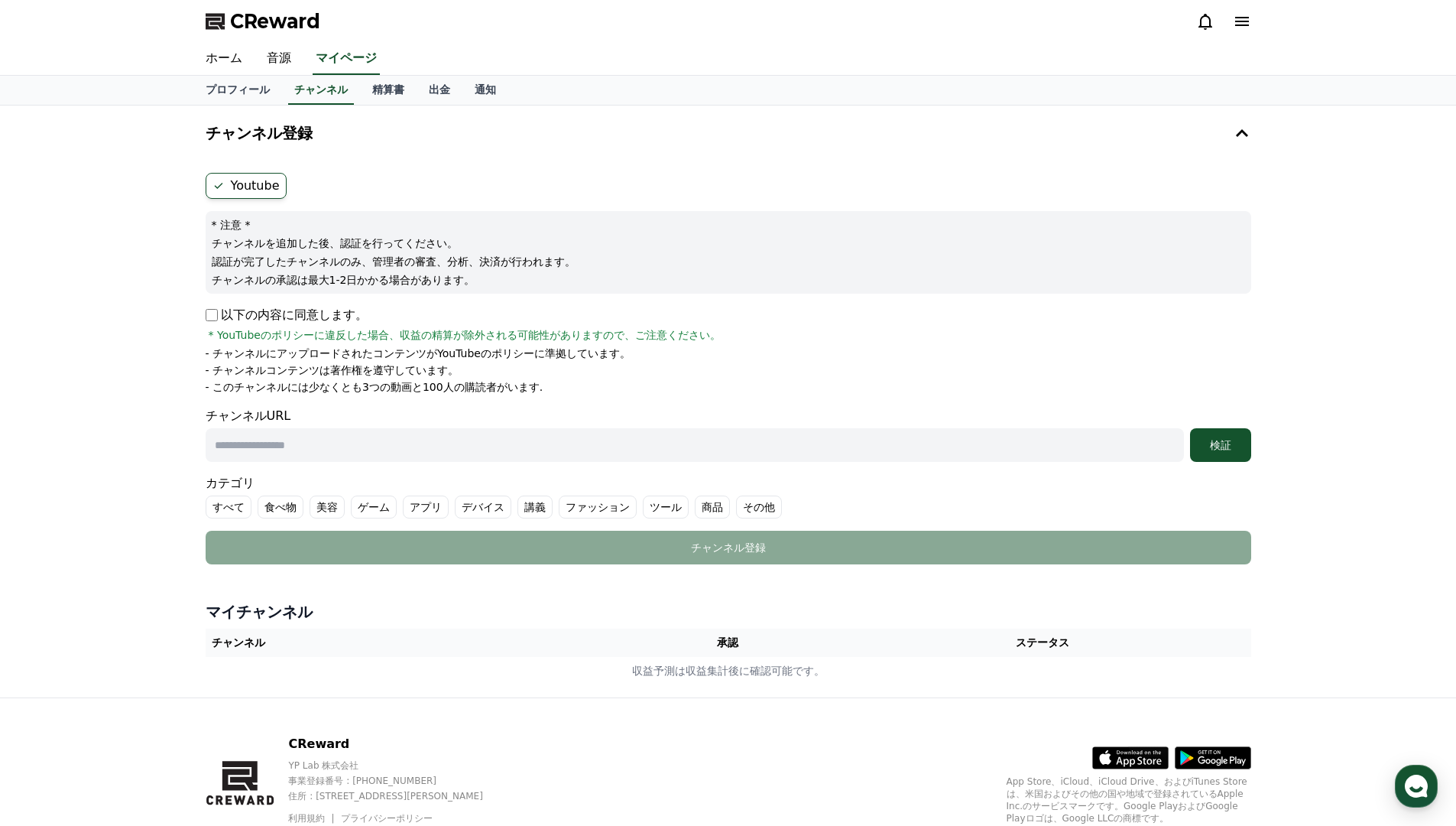
click at [260, 443] on input "text" at bounding box center [695, 445] width 978 height 34
paste input "**********"
type input "**********"
click at [1190, 428] on button "検証" at bounding box center [1220, 445] width 61 height 34
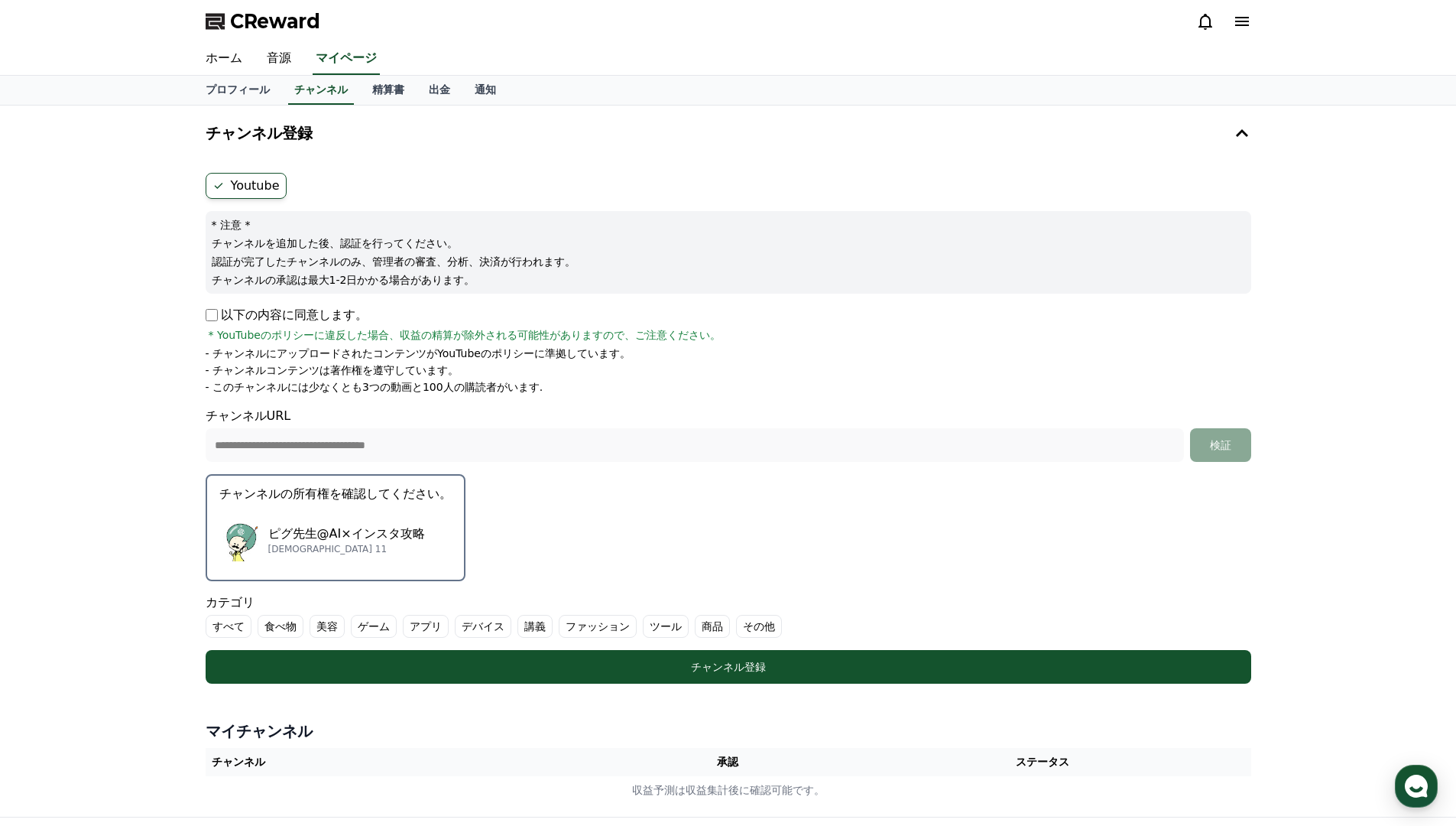
click at [302, 501] on p "チャンネルの所有権を確認してください。" at bounding box center [335, 494] width 232 height 18
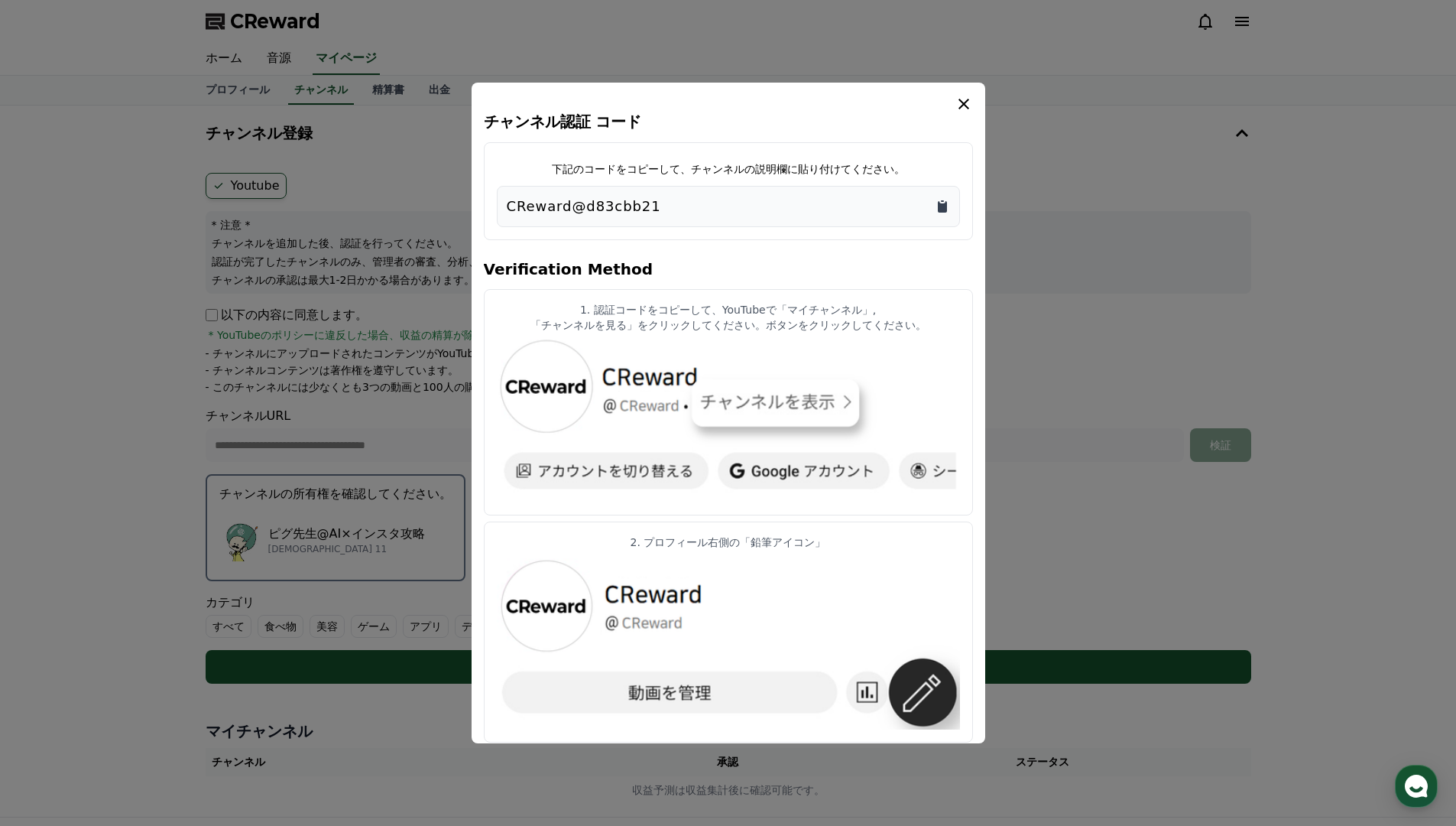
click at [941, 208] on icon "Copy to clipboard" at bounding box center [942, 207] width 9 height 11
click at [958, 101] on icon "modal" at bounding box center [963, 104] width 18 height 18
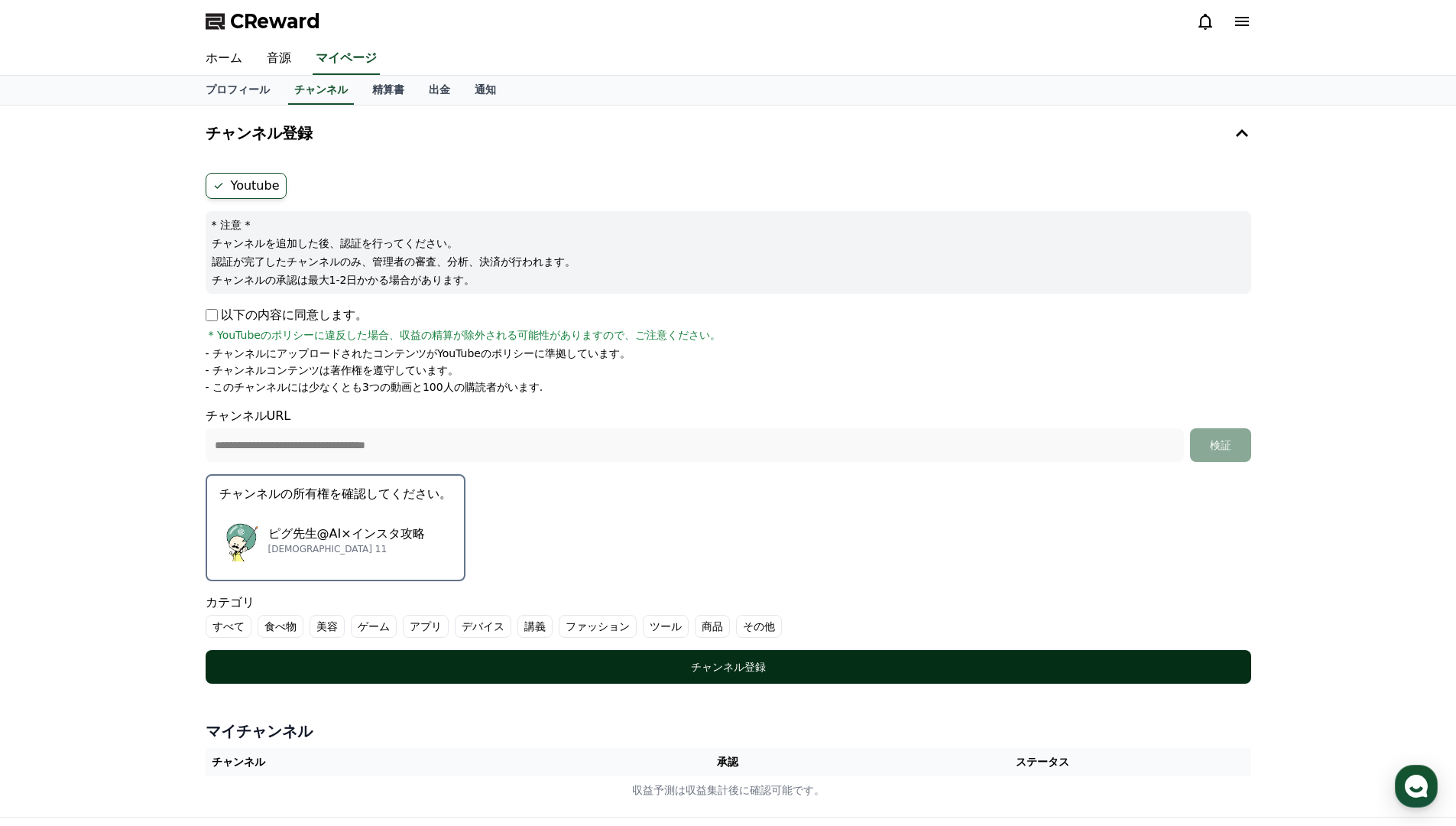
click at [773, 661] on div "チャンネル登録" at bounding box center [728, 667] width 985 height 15
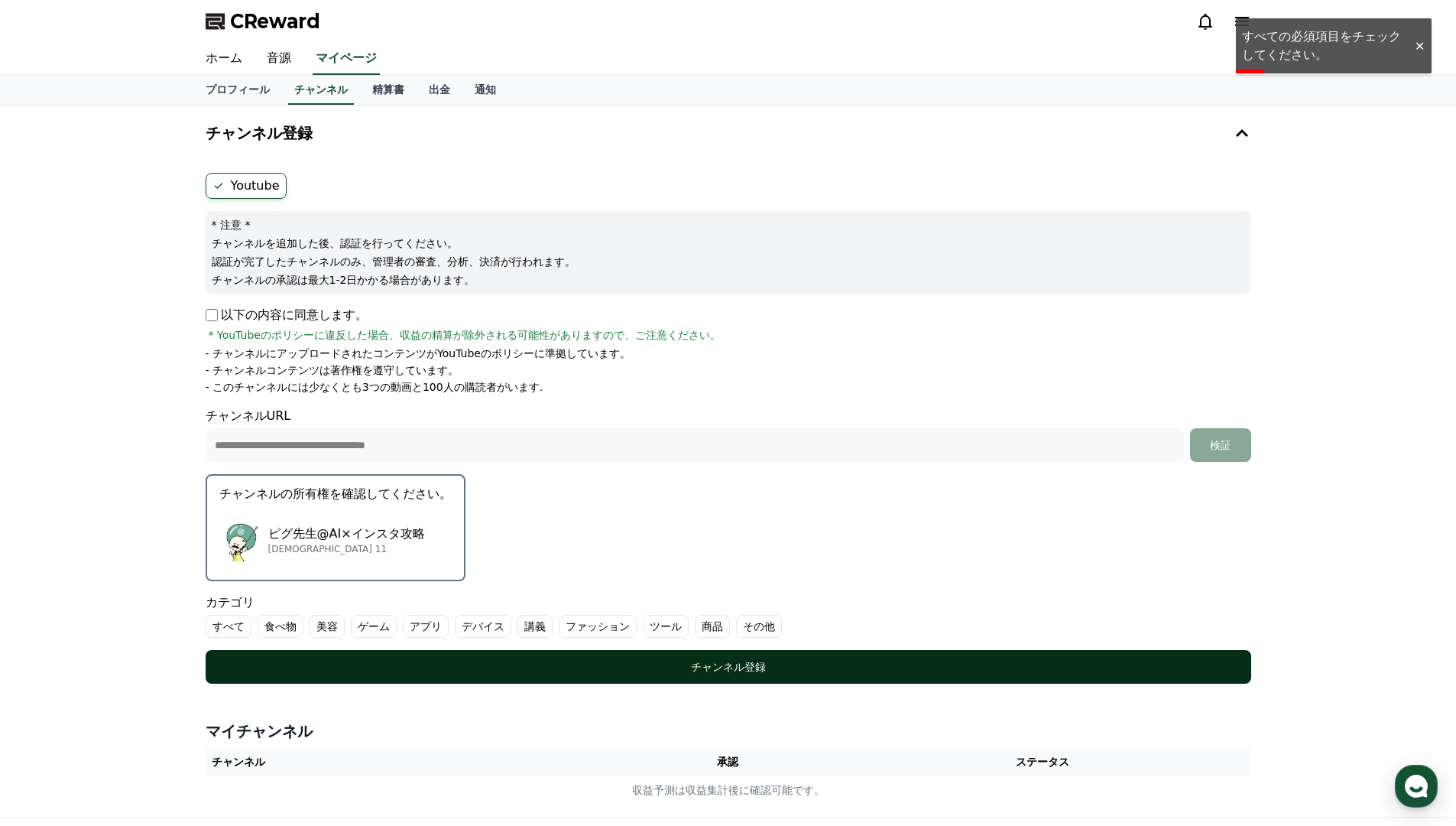
click at [504, 660] on div "チャンネル登録" at bounding box center [728, 667] width 985 height 15
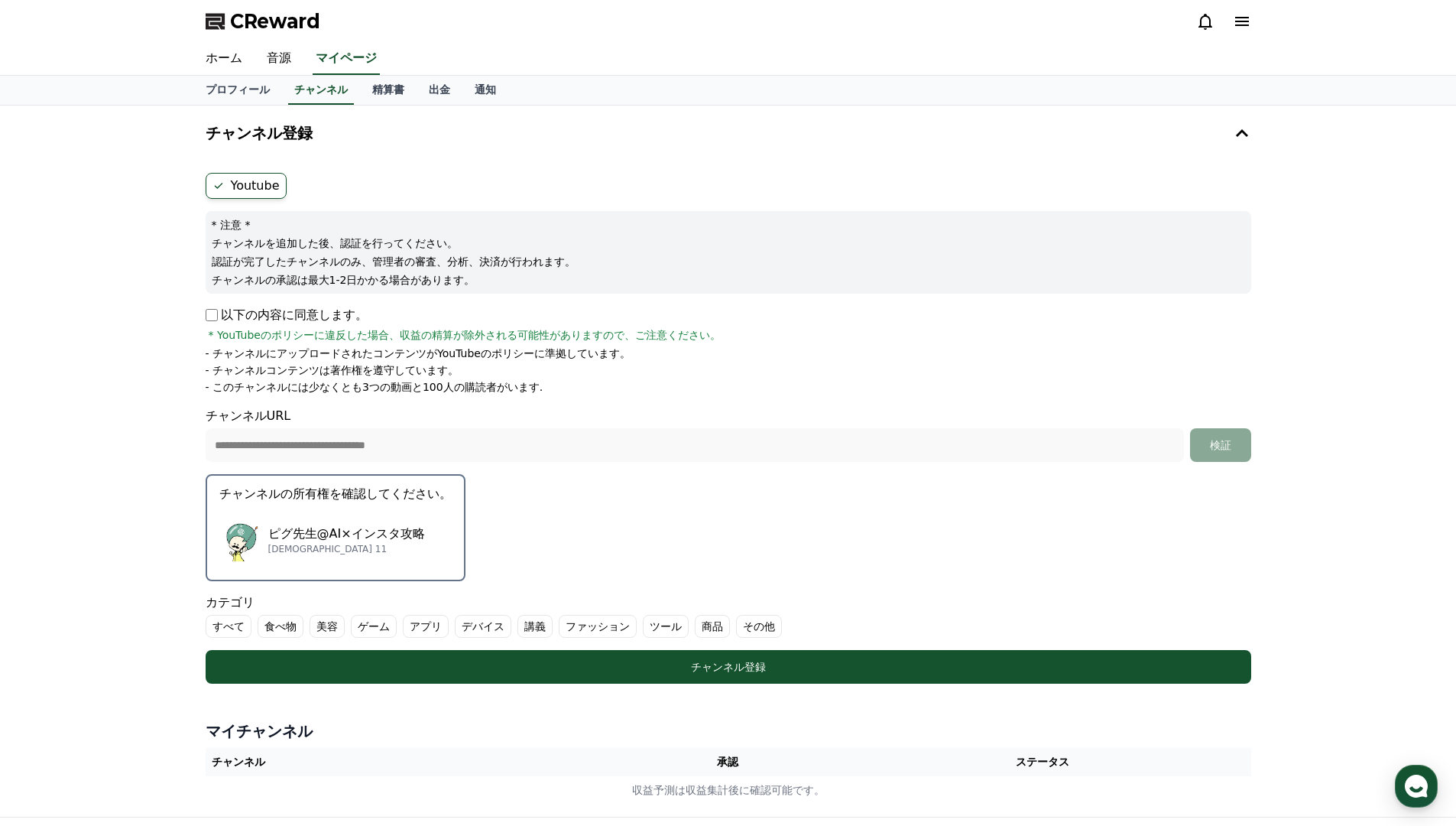
click at [531, 625] on label "講義" at bounding box center [535, 626] width 35 height 23
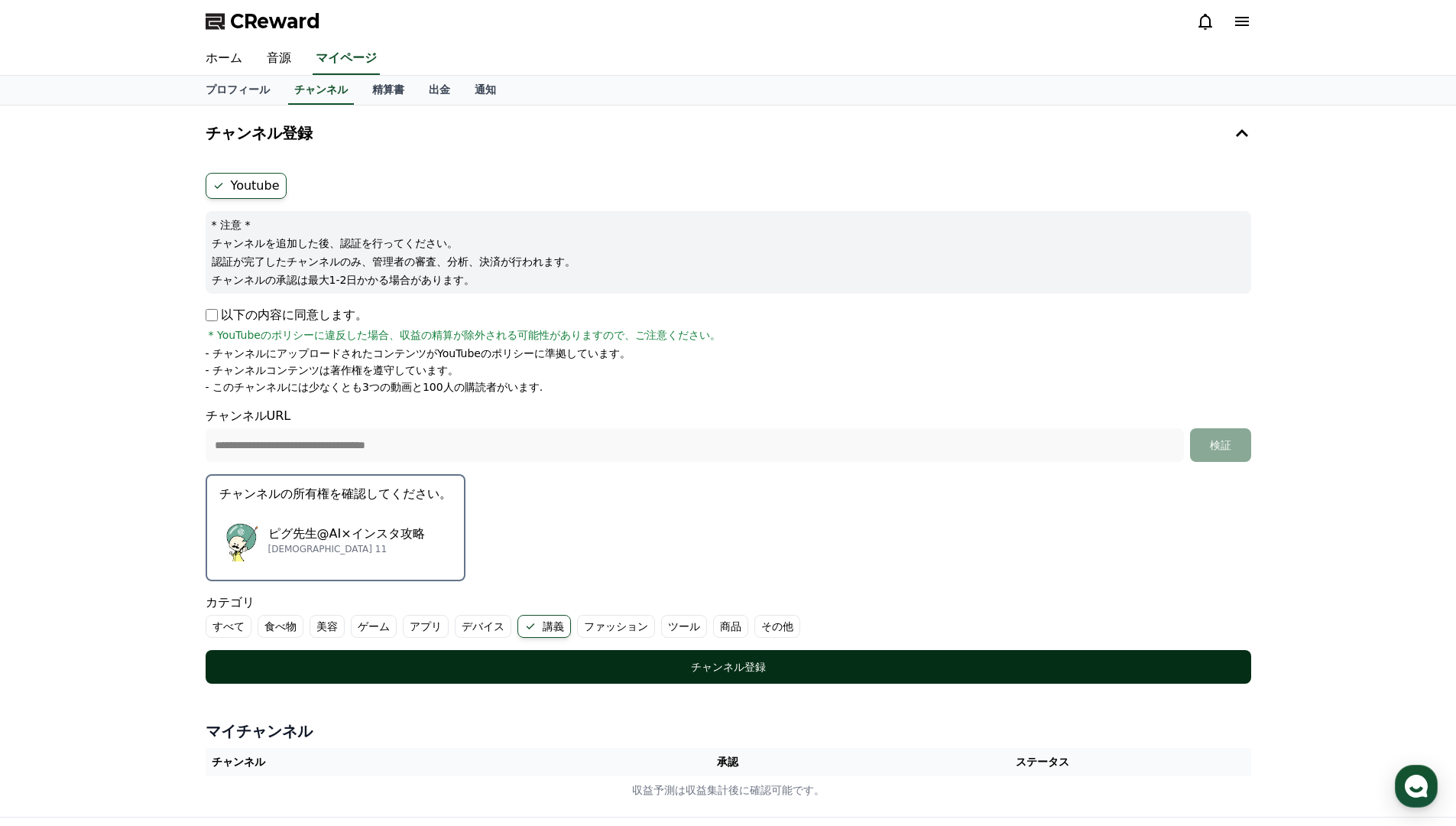
click at [586, 663] on div "チャンネル登録" at bounding box center [728, 667] width 985 height 15
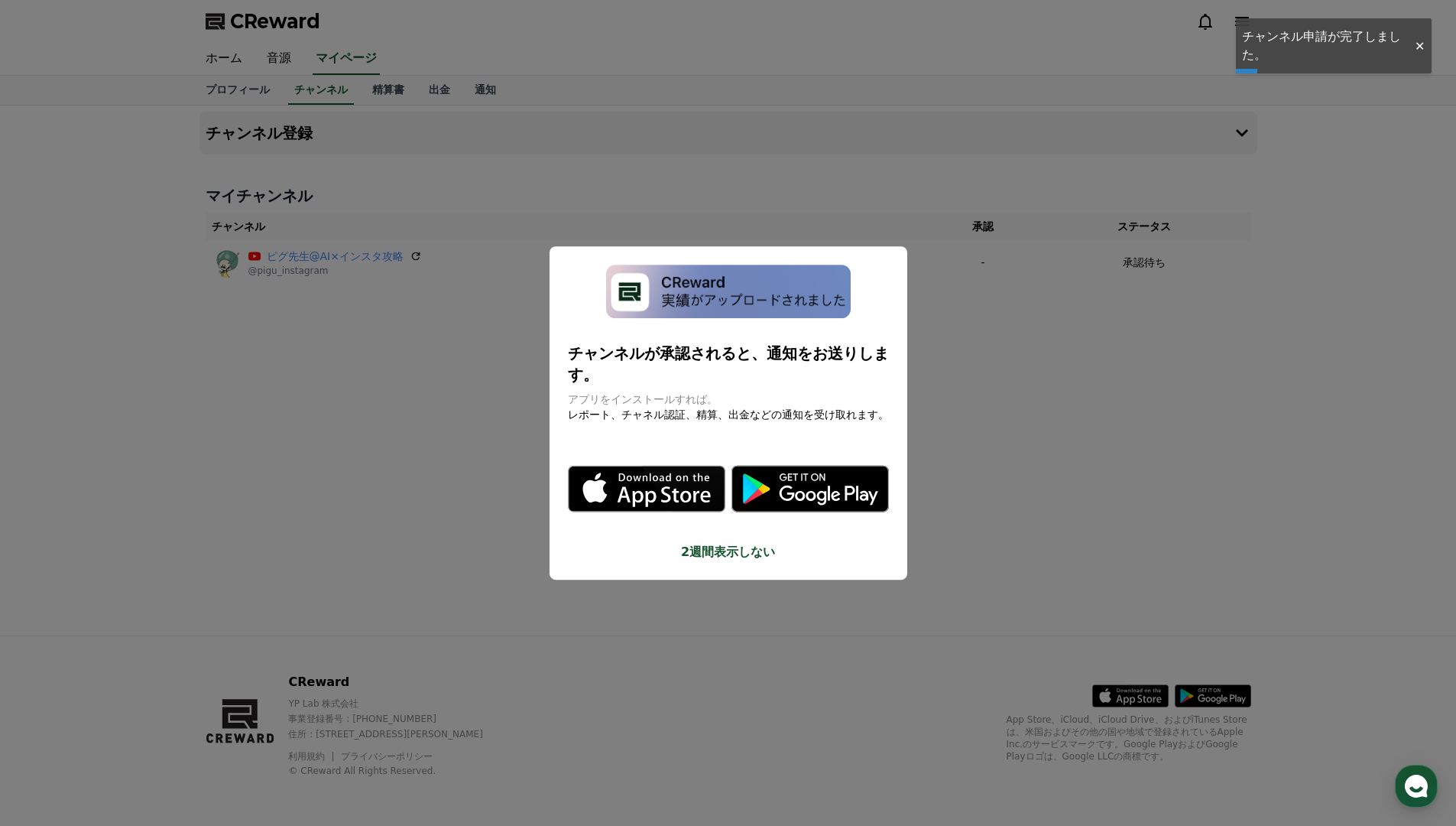
click at [728, 554] on button "2週間表示しない" at bounding box center [728, 552] width 321 height 18
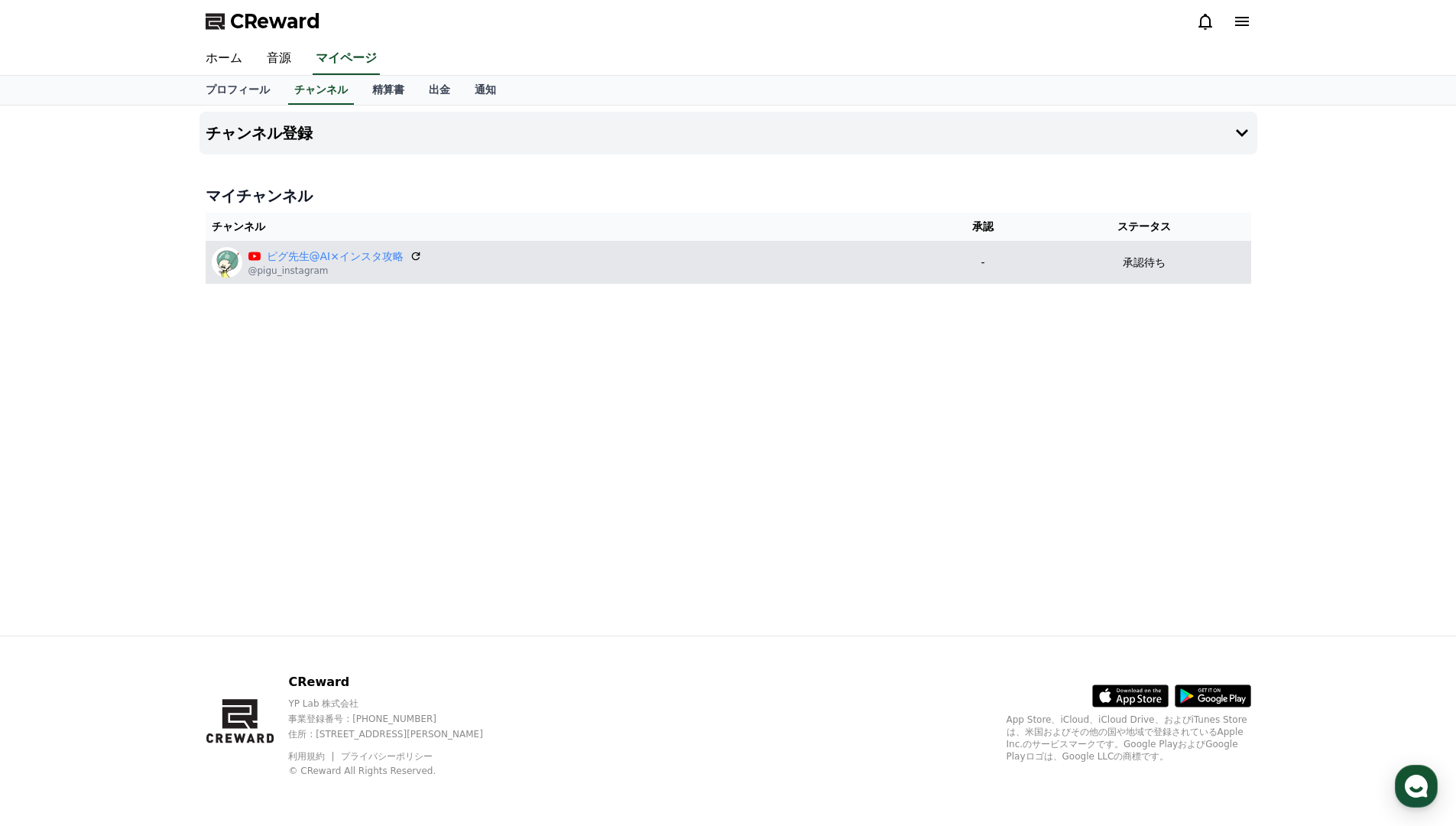
click at [444, 271] on div "ピグ先生@AI×インスタ攻略 @pigu_instagram" at bounding box center [567, 262] width 711 height 31
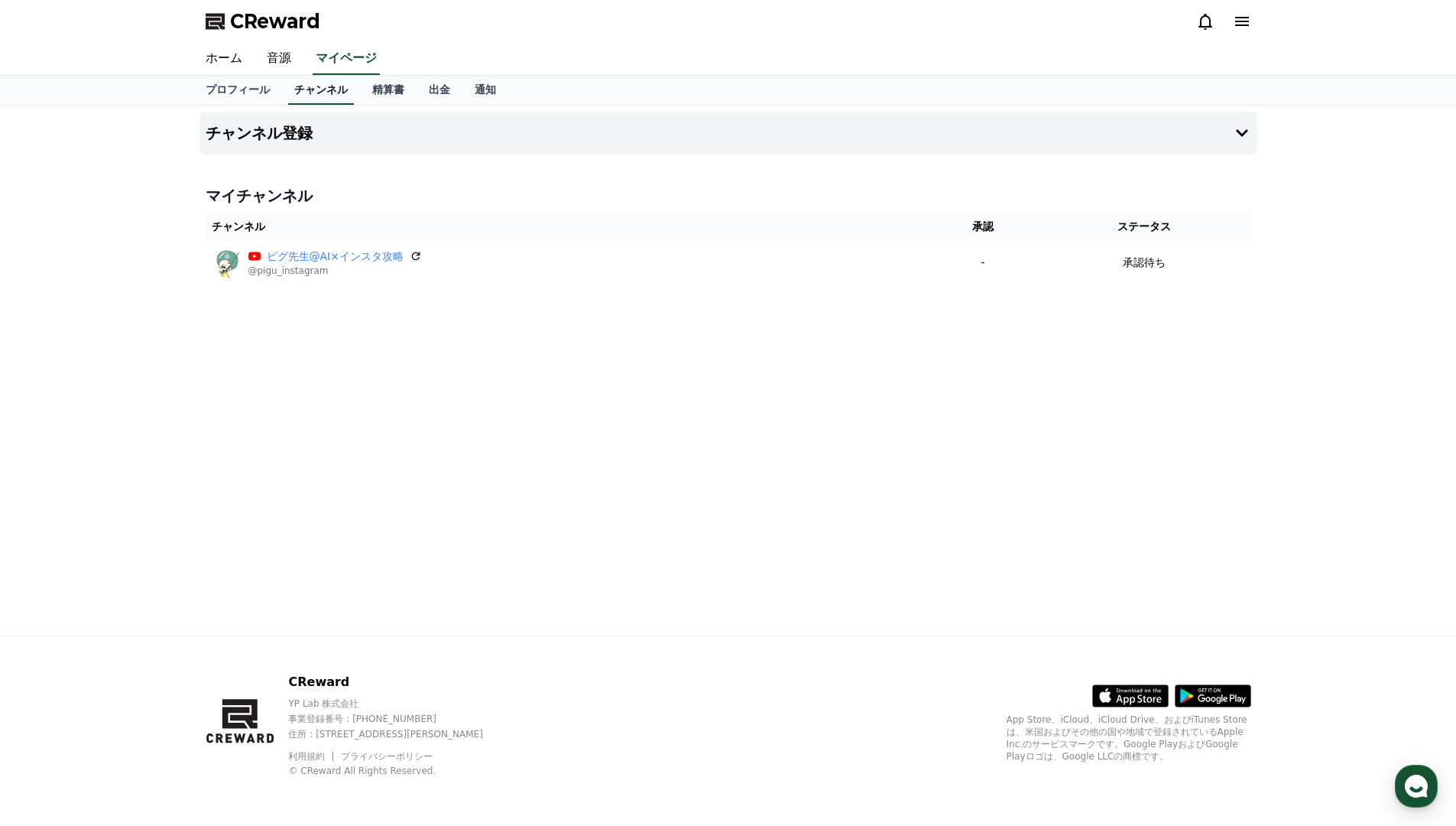
click at [314, 94] on link "チャンネル" at bounding box center [321, 90] width 66 height 29
click at [266, 228] on th "チャンネル" at bounding box center [567, 226] width 723 height 28
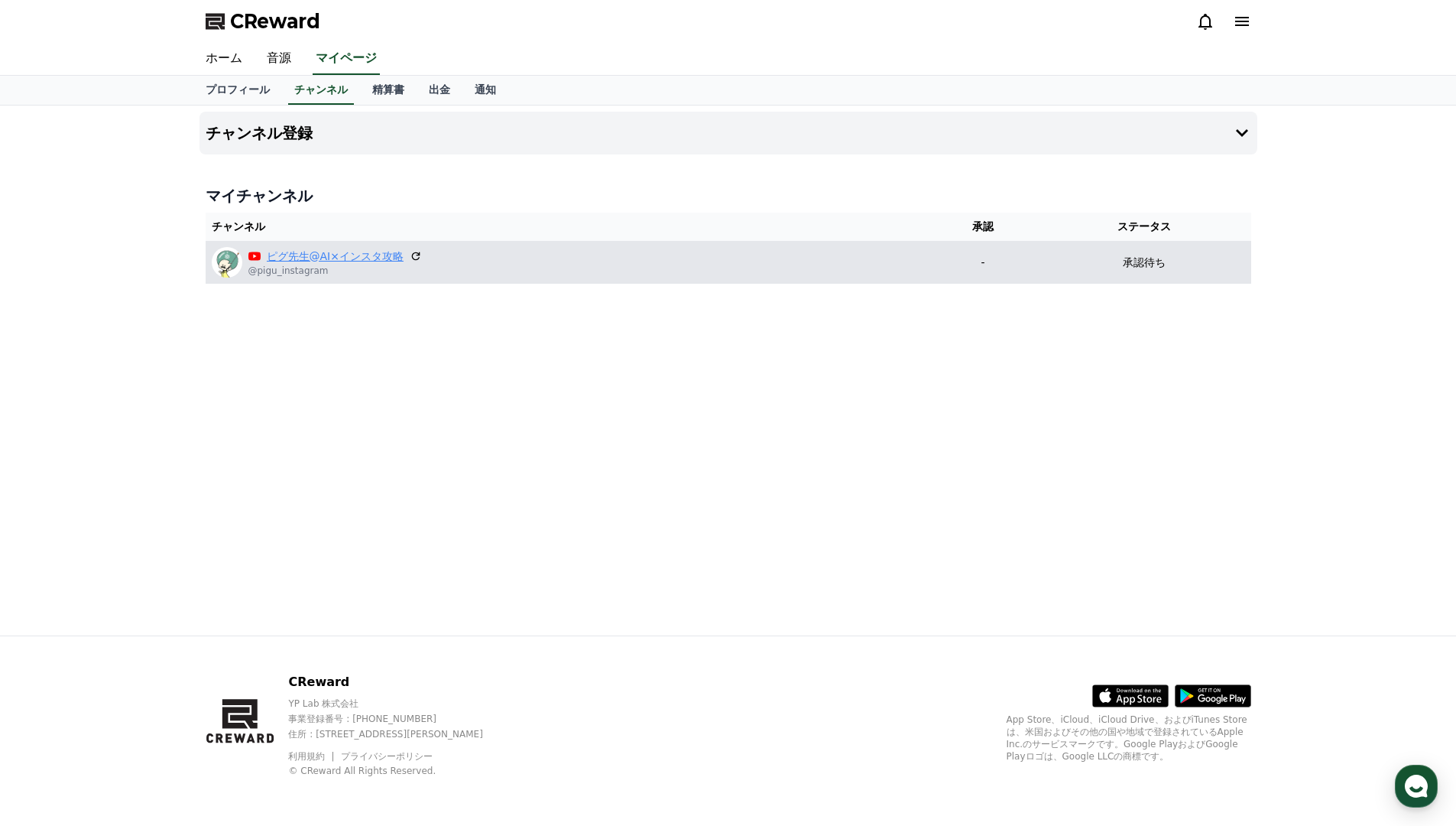
click at [316, 261] on link "ピグ先生@AI×インスタ攻略" at bounding box center [335, 257] width 137 height 16
click at [414, 257] on icon at bounding box center [416, 256] width 14 height 14
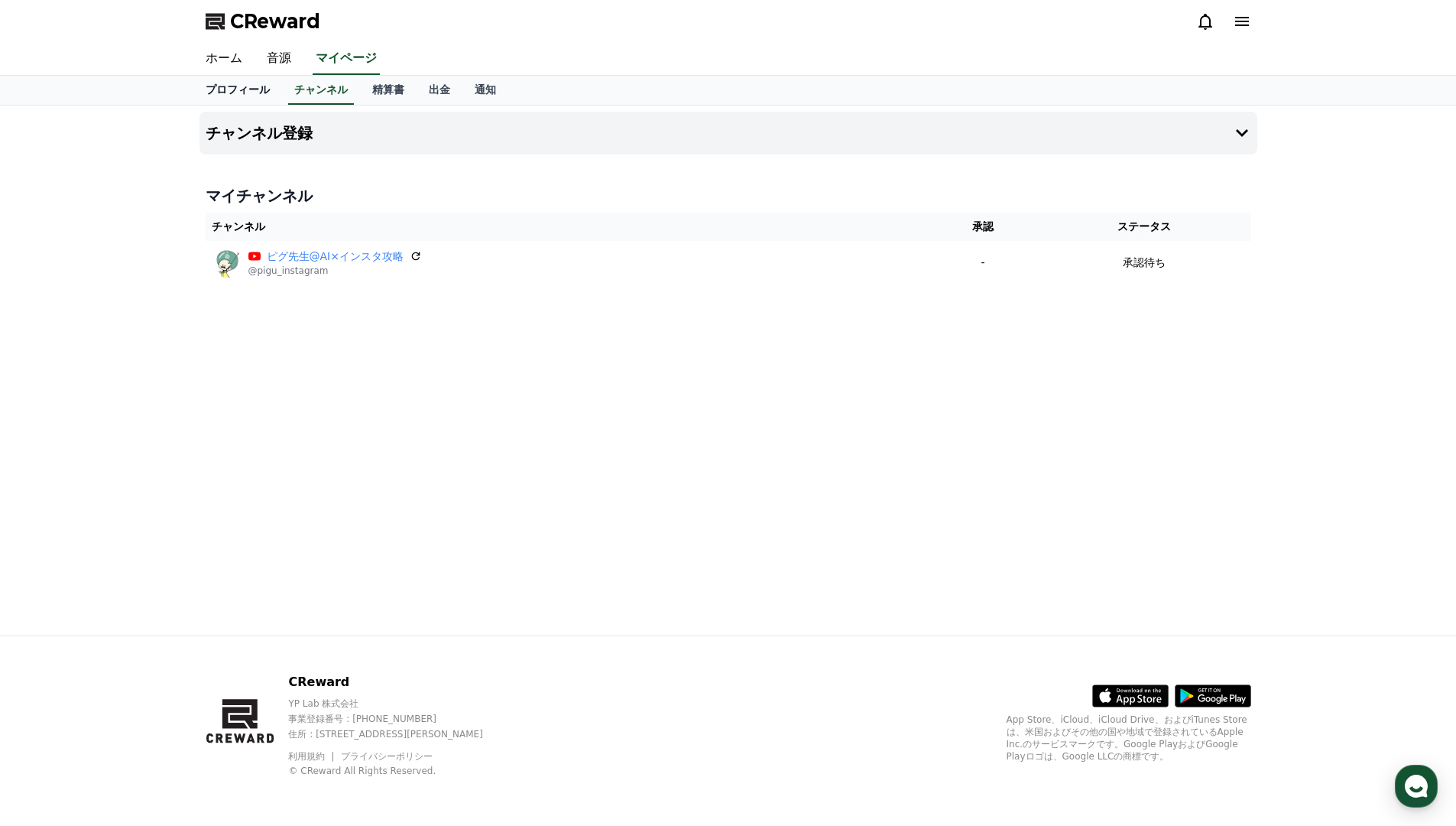
click at [252, 91] on link "プロフィール" at bounding box center [238, 90] width 88 height 29
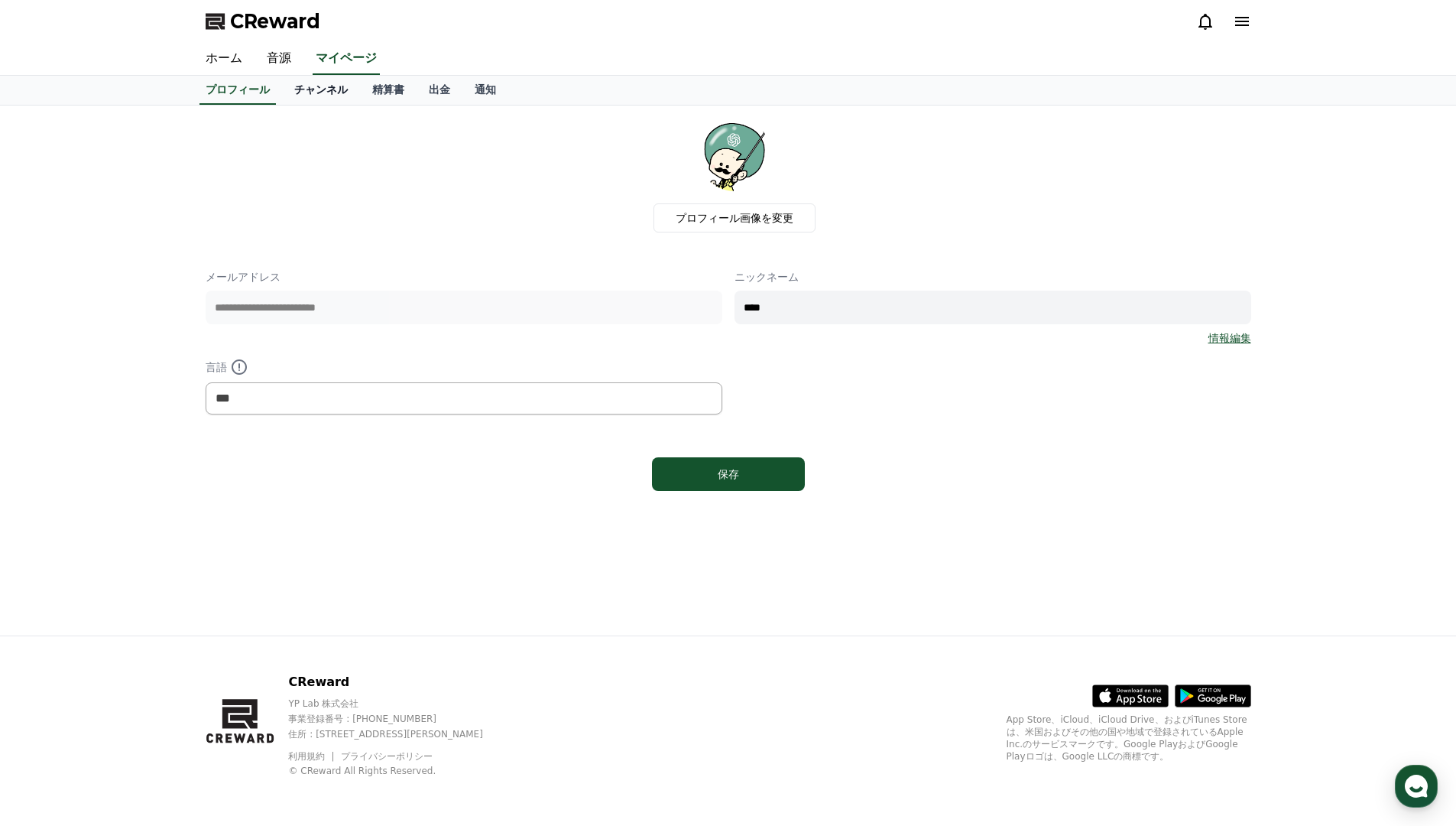
click at [306, 94] on link "チャンネル" at bounding box center [321, 90] width 78 height 29
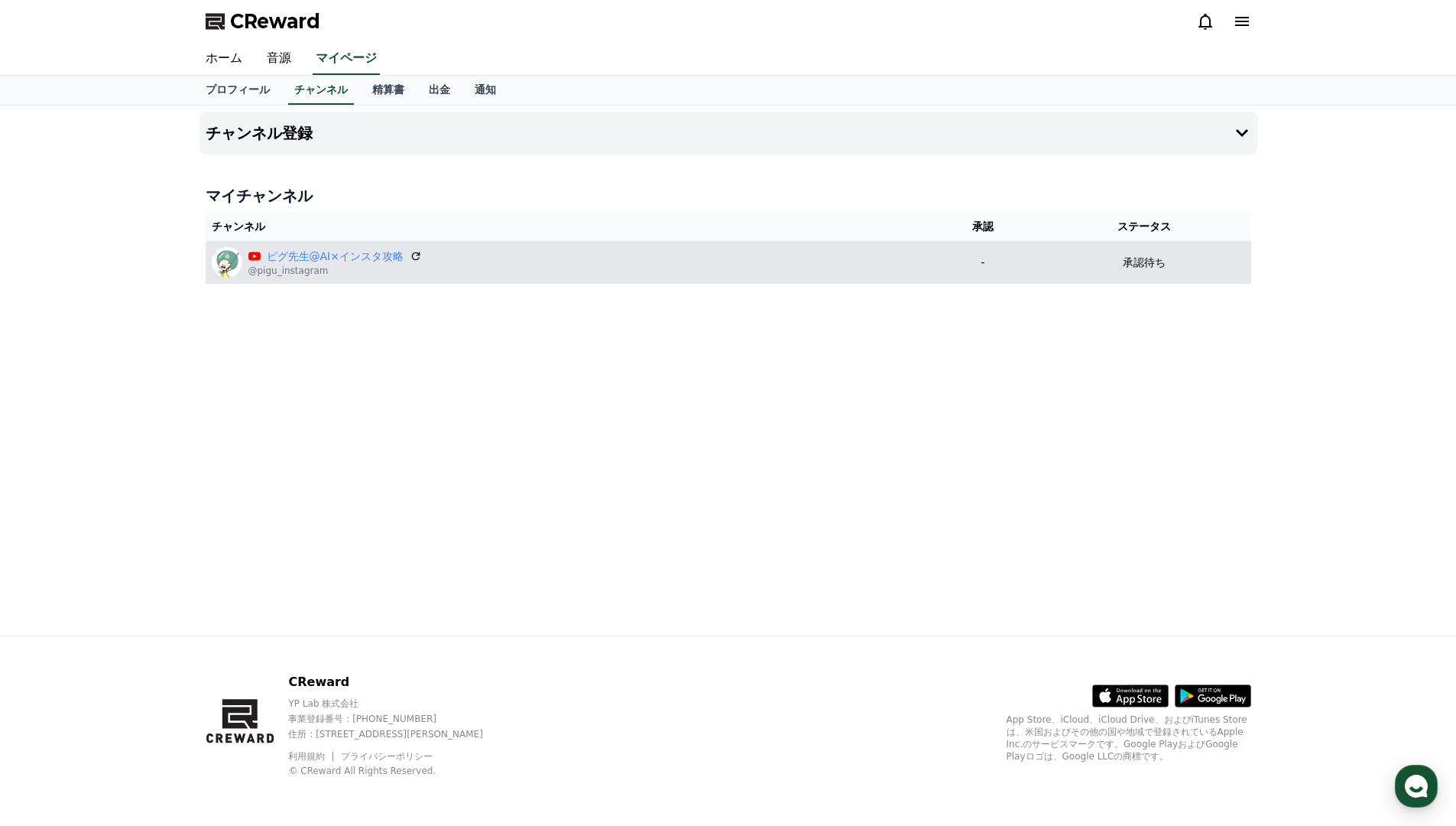
click at [1093, 267] on div "承認待ち" at bounding box center [1144, 263] width 201 height 16
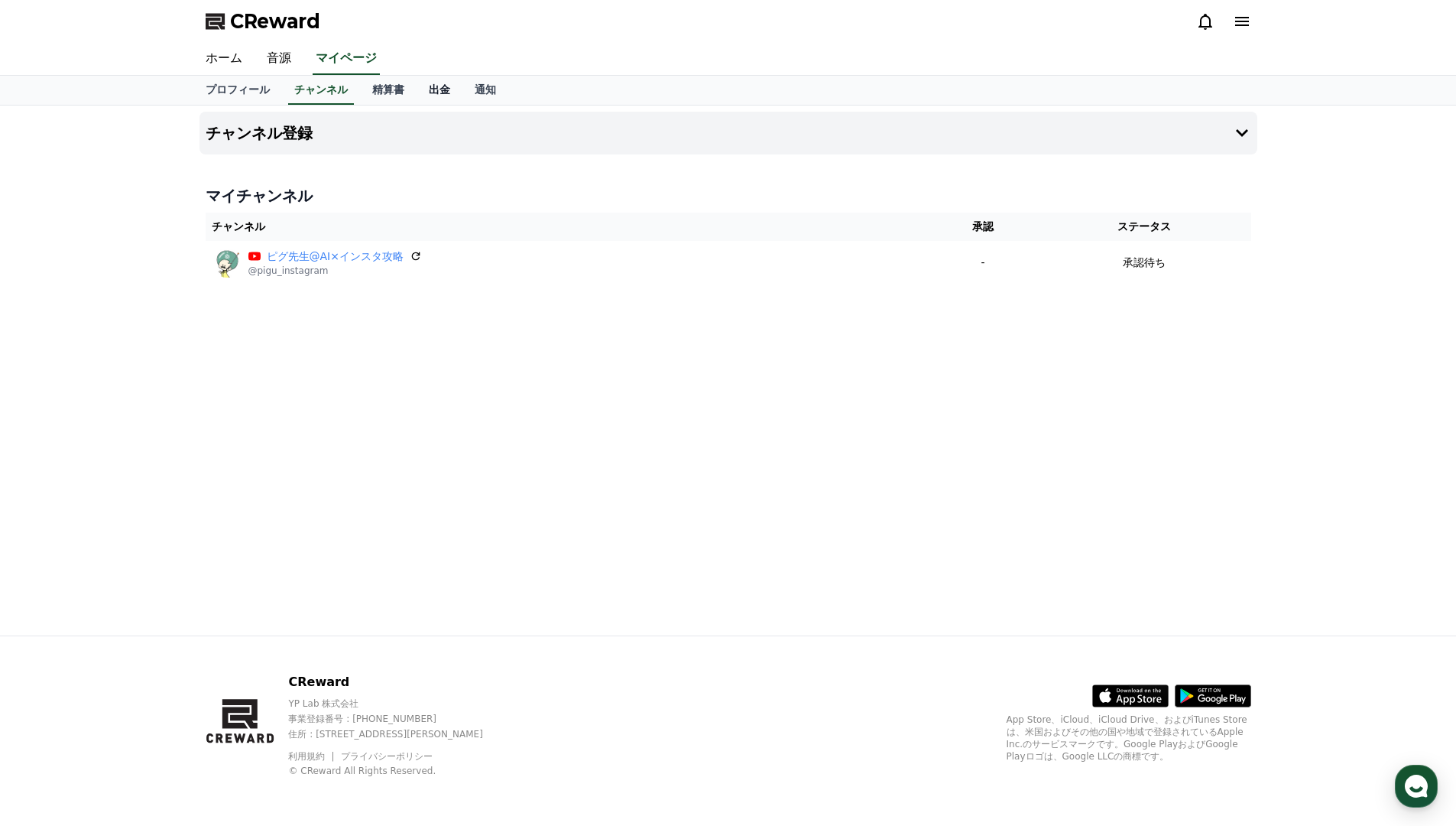
click at [450, 86] on link "出金" at bounding box center [439, 90] width 46 height 29
click at [405, 88] on link "精算書" at bounding box center [388, 90] width 56 height 29
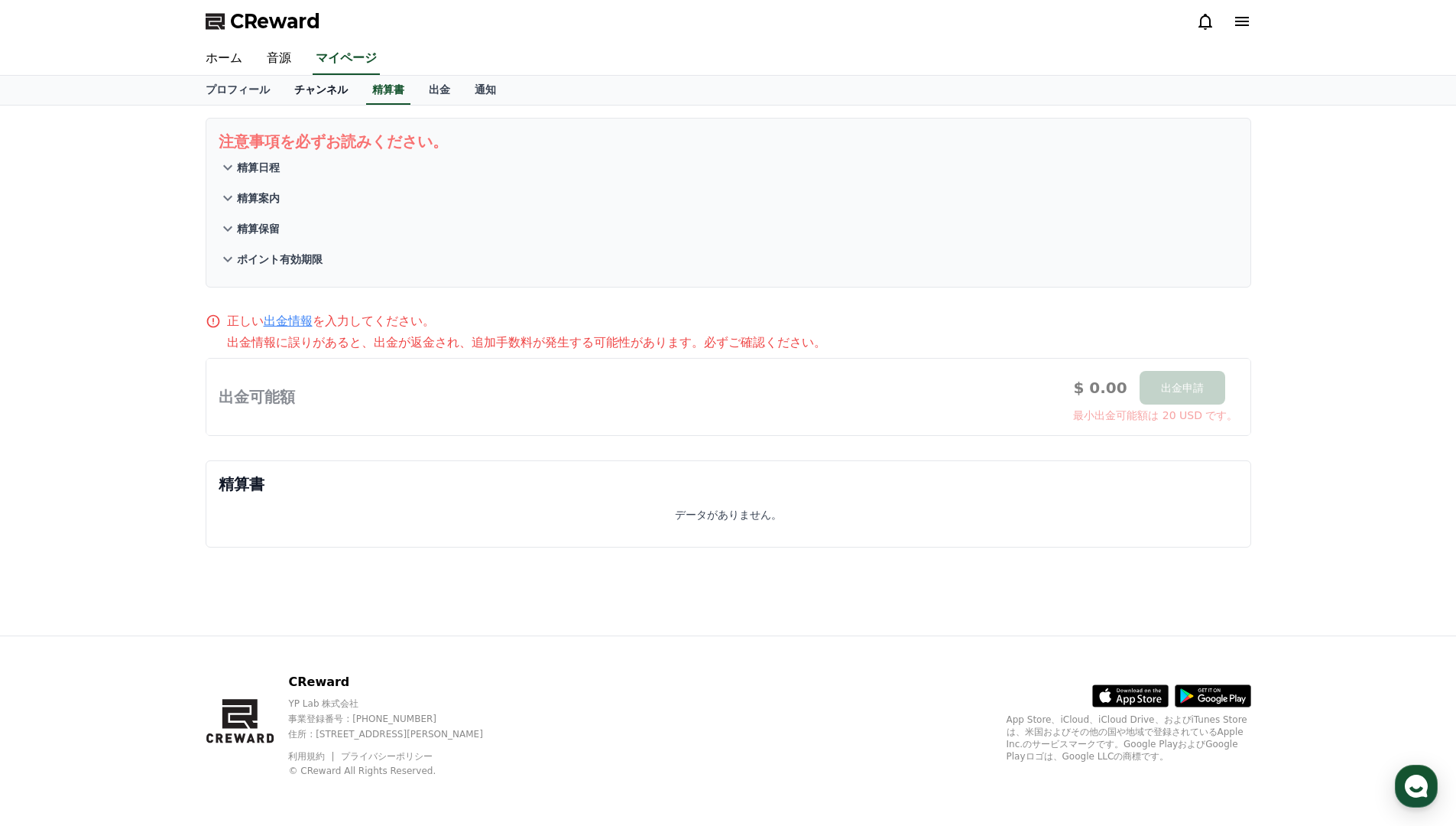
click at [344, 97] on link "チャンネル" at bounding box center [321, 90] width 78 height 29
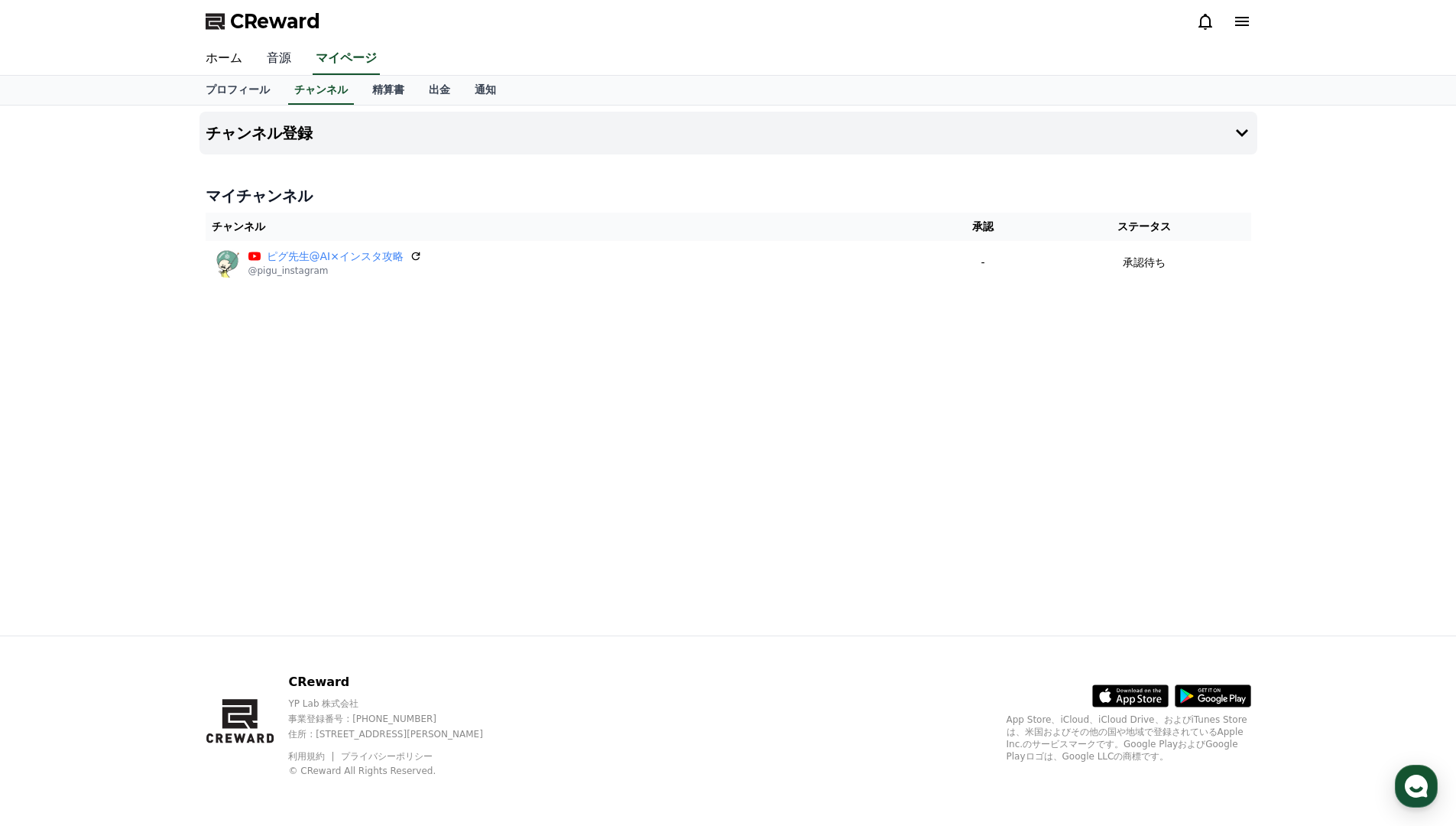
click at [275, 64] on link "音源" at bounding box center [279, 59] width 49 height 32
